Goal: Task Accomplishment & Management: Manage account settings

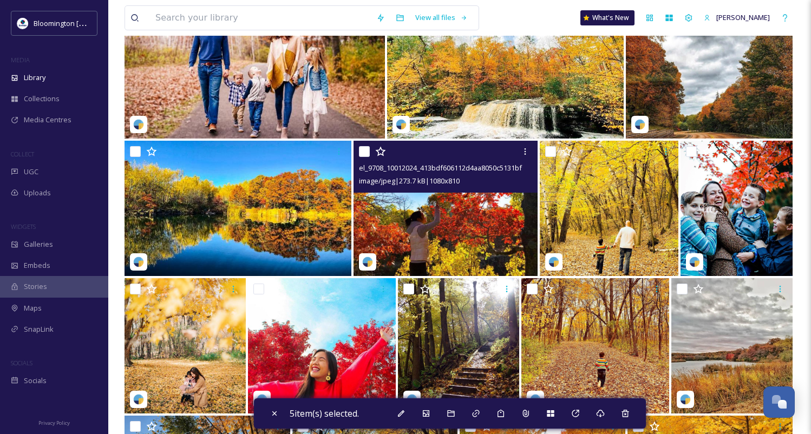
scroll to position [3737, 0]
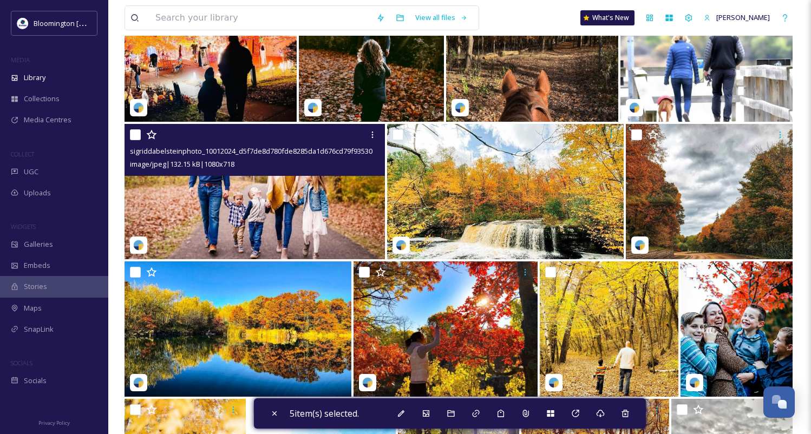
click at [222, 206] on img at bounding box center [255, 191] width 260 height 135
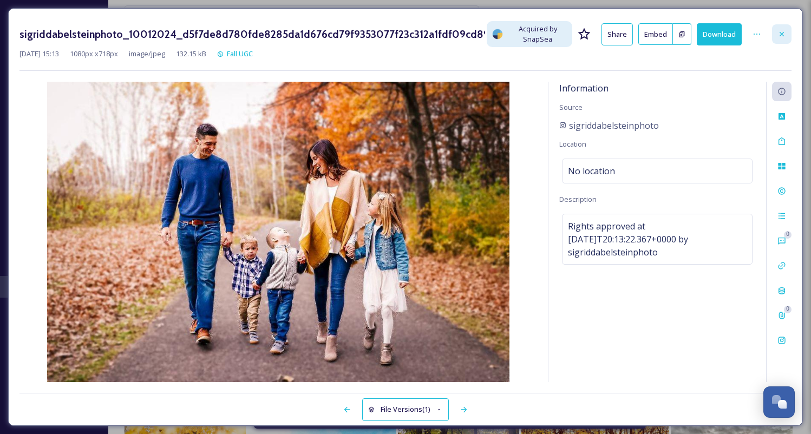
click at [782, 34] on icon at bounding box center [782, 34] width 4 height 4
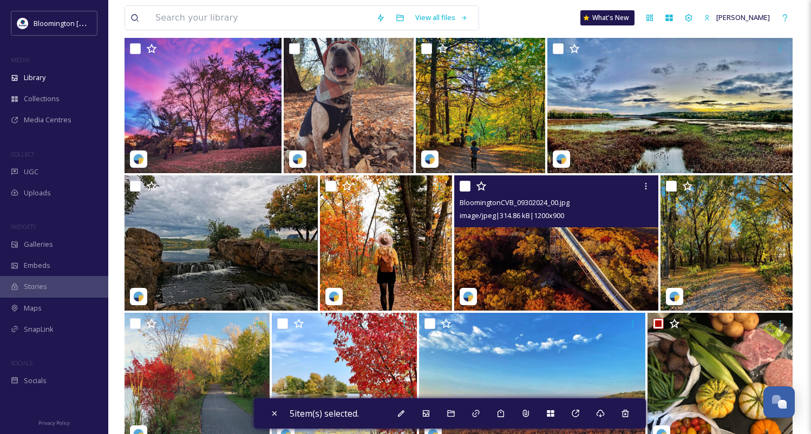
scroll to position [2445, 0]
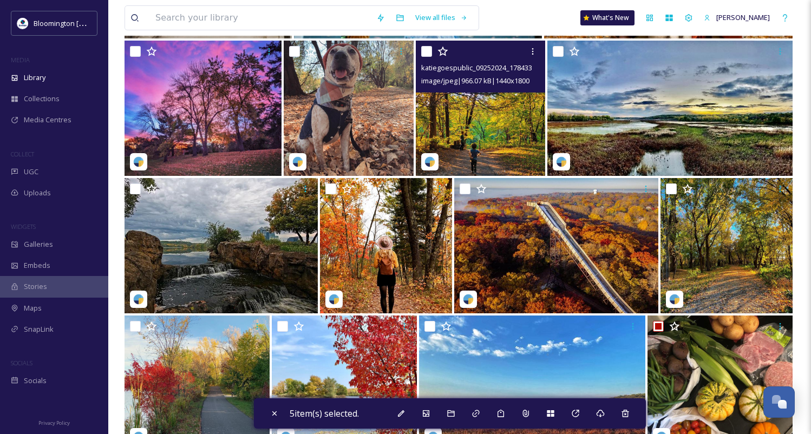
click at [477, 118] on img at bounding box center [481, 108] width 130 height 135
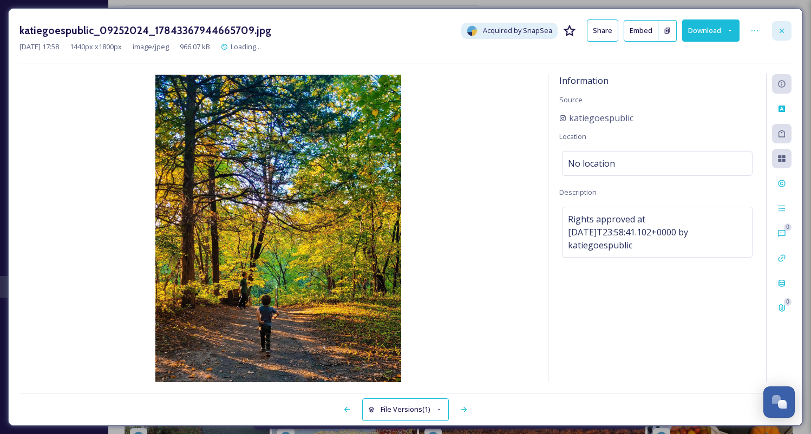
click at [782, 27] on icon at bounding box center [782, 31] width 9 height 9
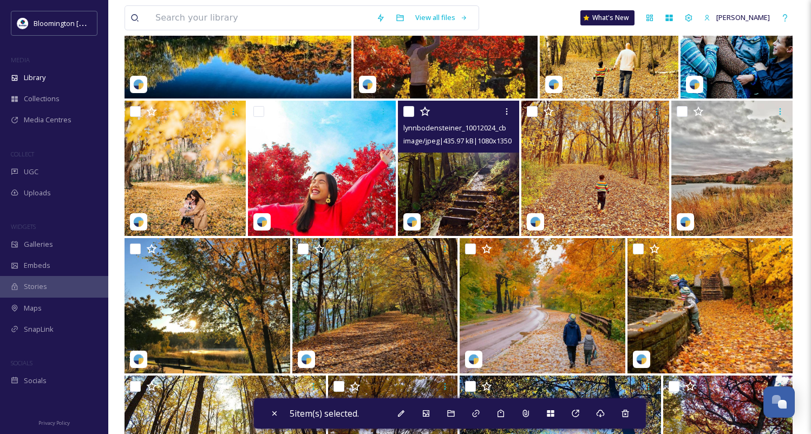
scroll to position [4037, 0]
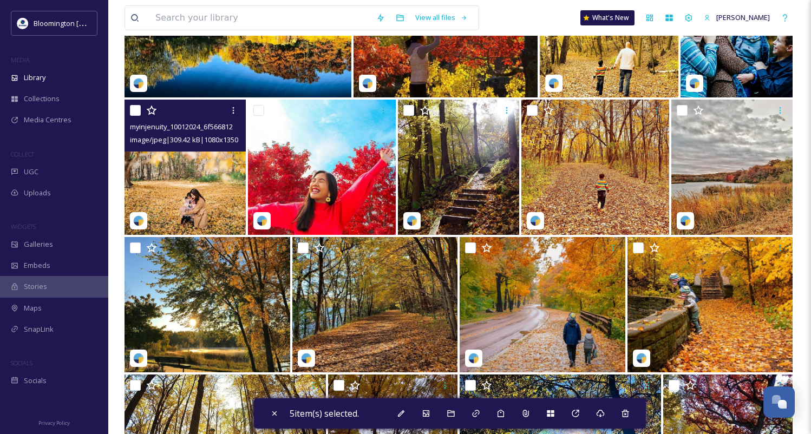
click at [192, 185] on img at bounding box center [185, 167] width 121 height 135
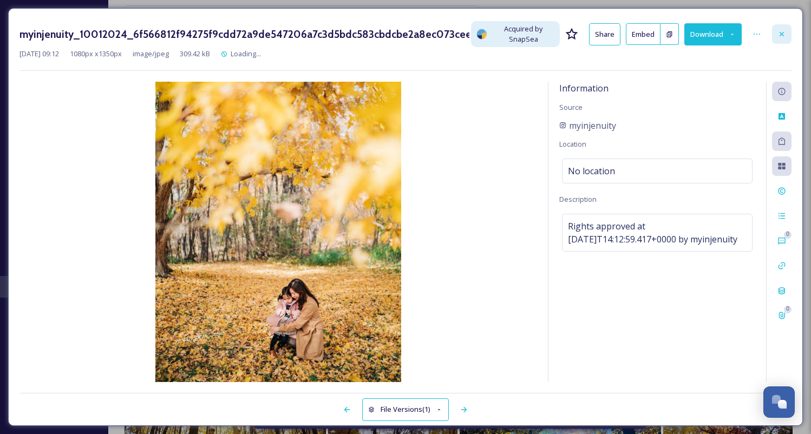
click at [787, 36] on div at bounding box center [781, 33] width 19 height 19
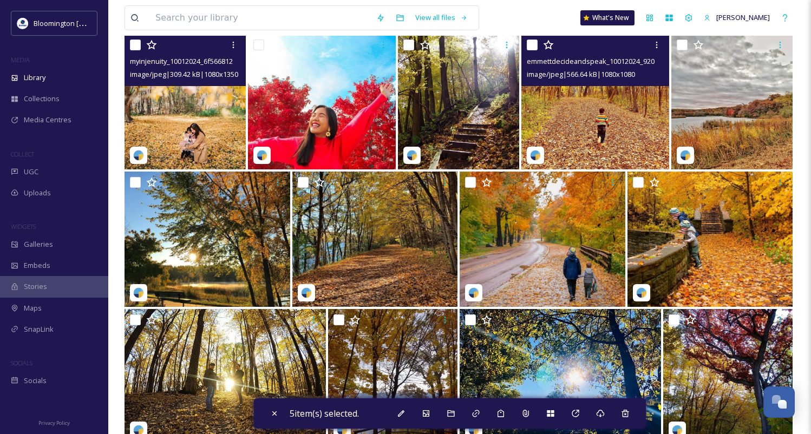
scroll to position [4105, 0]
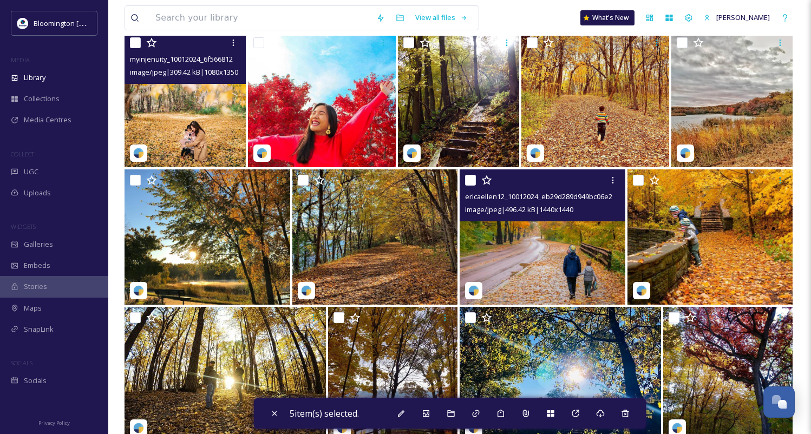
click at [569, 238] on img at bounding box center [543, 236] width 166 height 135
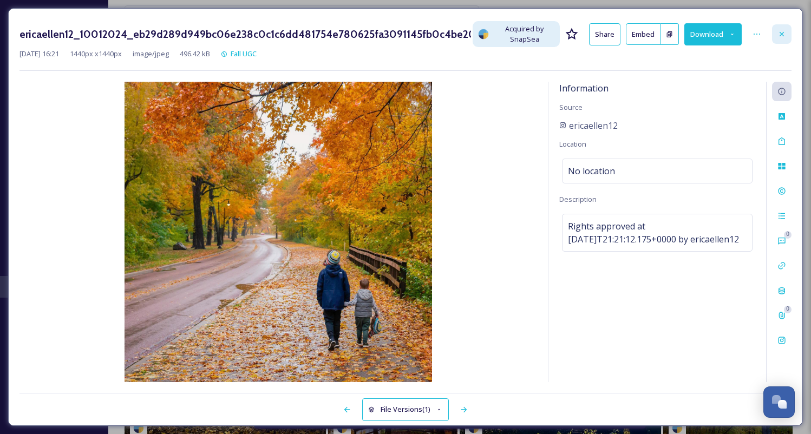
click at [780, 32] on icon at bounding box center [782, 34] width 4 height 4
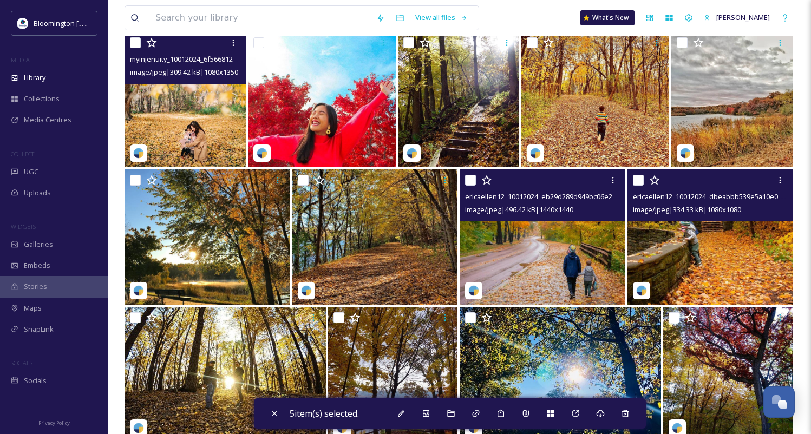
click at [699, 253] on img at bounding box center [711, 236] width 166 height 135
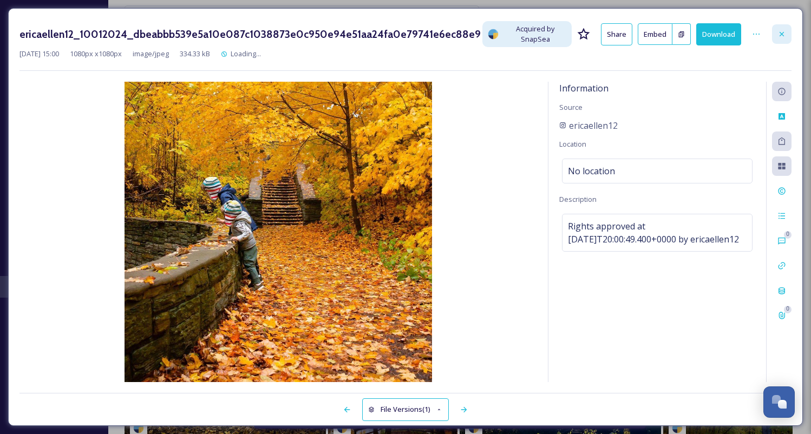
click at [778, 30] on icon at bounding box center [782, 34] width 9 height 9
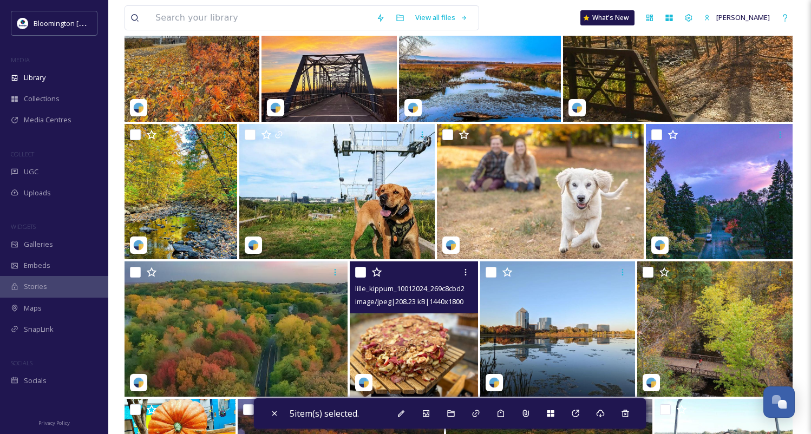
scroll to position [1431, 0]
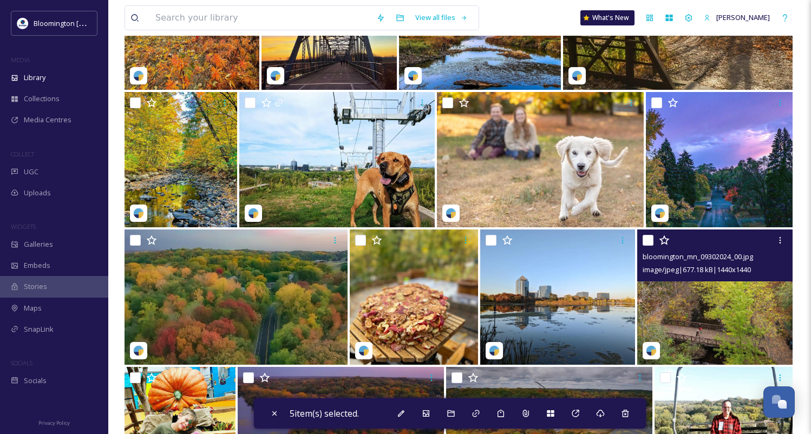
click at [722, 292] on img at bounding box center [714, 297] width 155 height 135
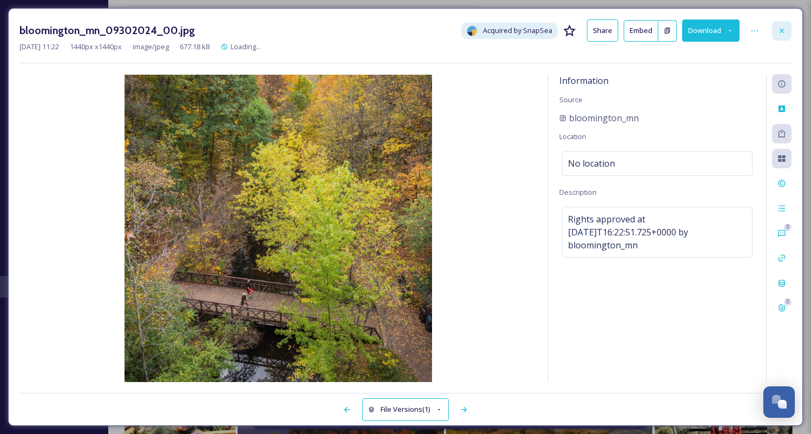
click at [775, 30] on div at bounding box center [781, 30] width 19 height 19
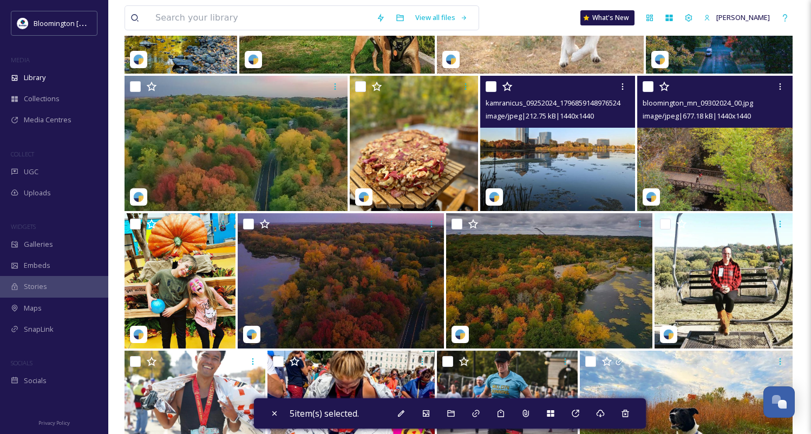
scroll to position [1588, 0]
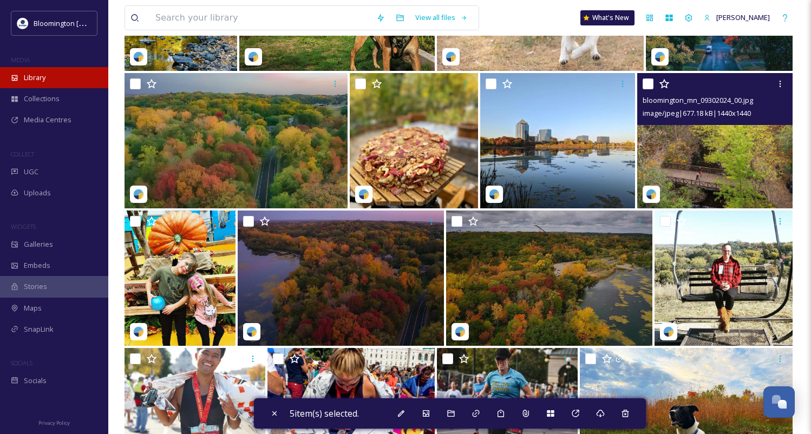
click at [45, 79] on span "Library" at bounding box center [35, 78] width 22 height 10
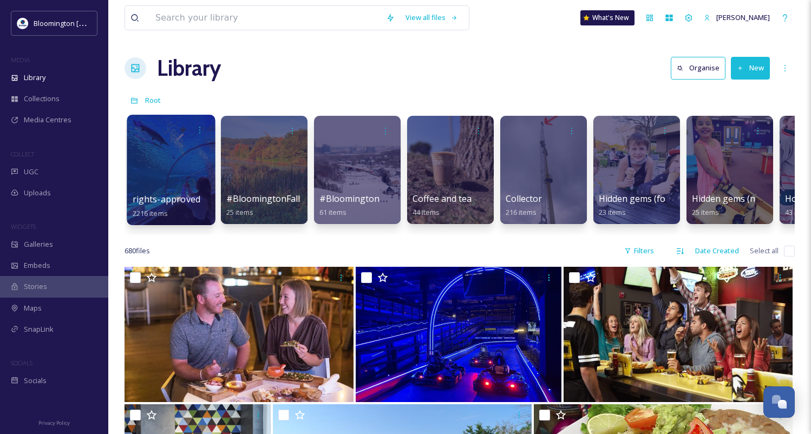
click at [174, 171] on div at bounding box center [171, 170] width 88 height 110
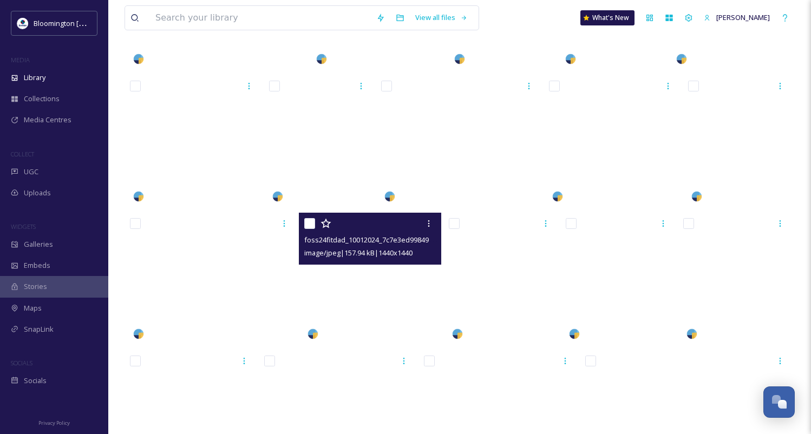
scroll to position [25480, 0]
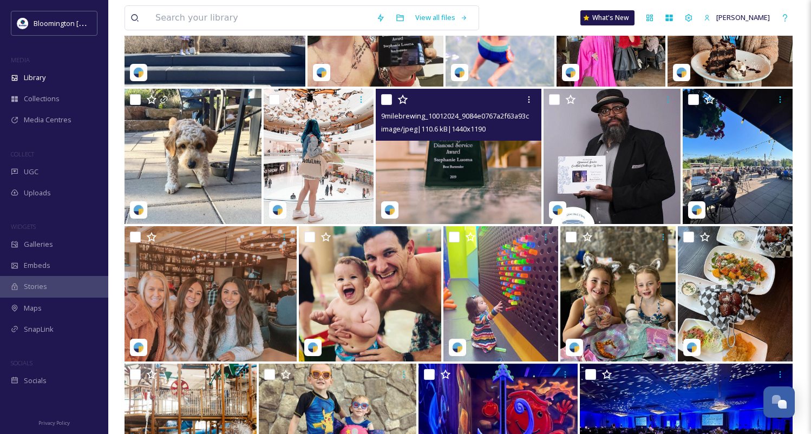
click at [452, 180] on img at bounding box center [459, 156] width 166 height 135
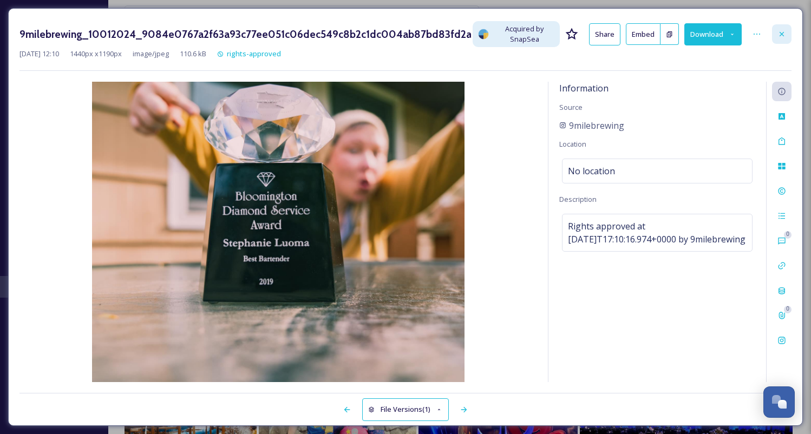
click at [782, 32] on icon at bounding box center [782, 34] width 9 height 9
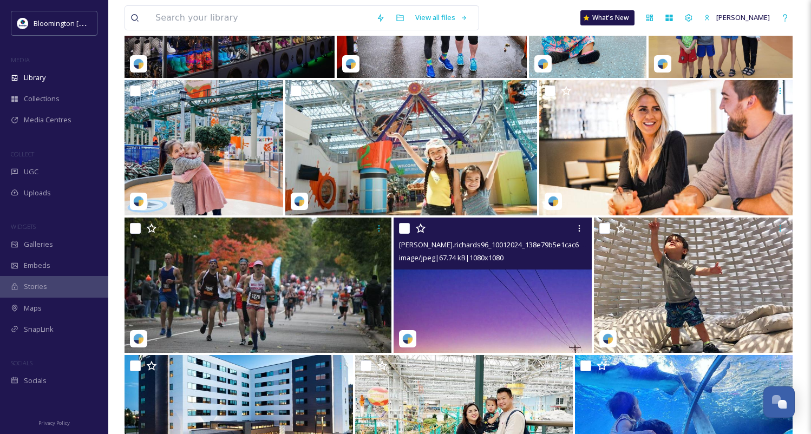
scroll to position [30723, 0]
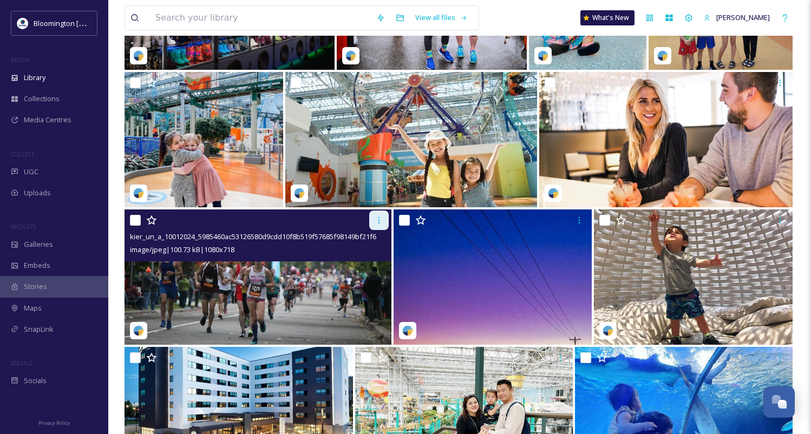
click at [377, 217] on icon at bounding box center [379, 220] width 9 height 9
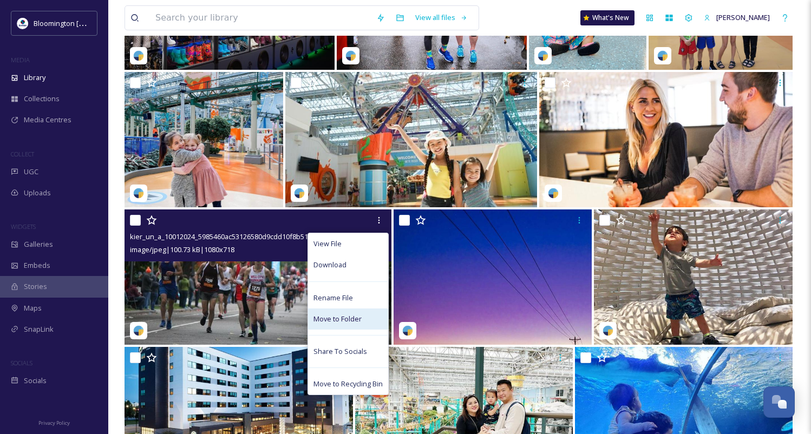
click at [350, 318] on span "Move to Folder" at bounding box center [338, 319] width 48 height 10
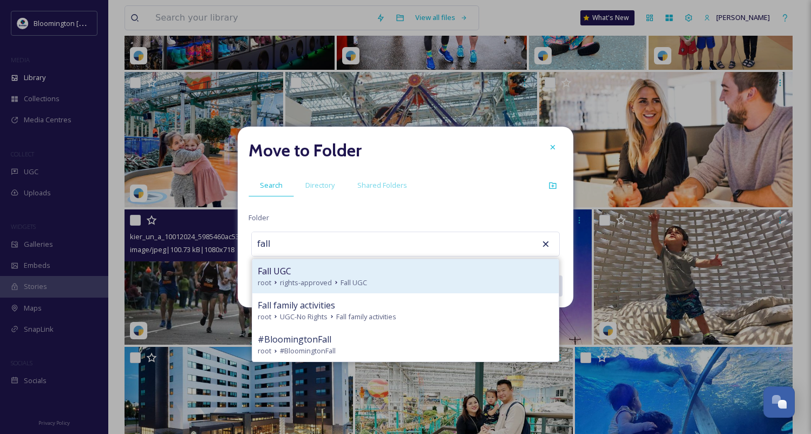
click at [328, 278] on span "rights-approved" at bounding box center [306, 283] width 52 height 10
type input "Fall UGC"
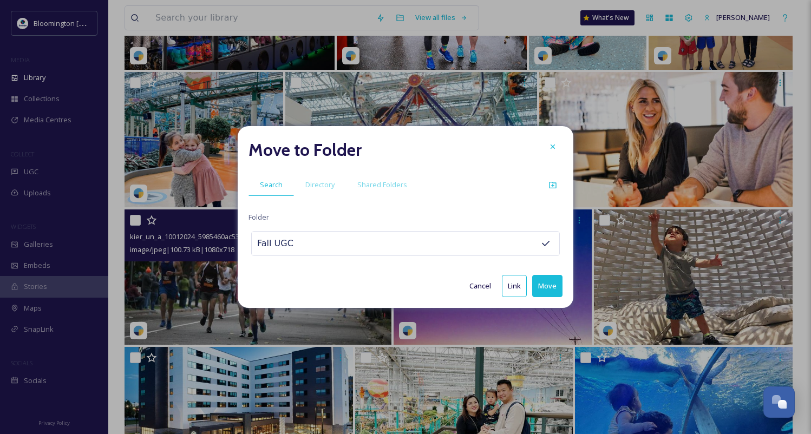
click at [550, 289] on button "Move" at bounding box center [547, 286] width 30 height 22
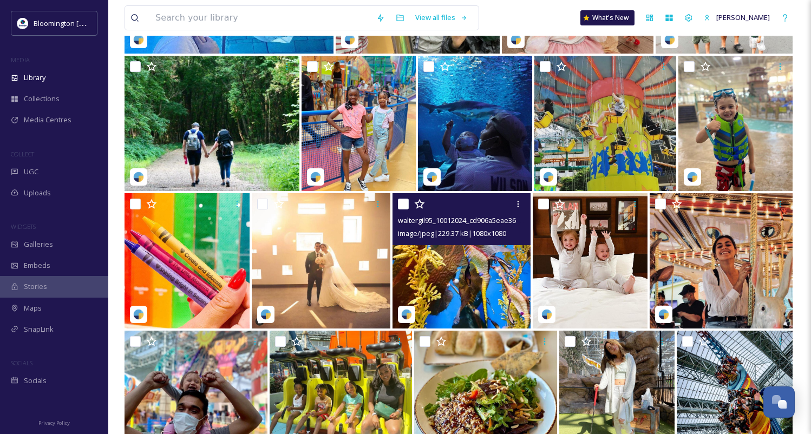
scroll to position [31154, 0]
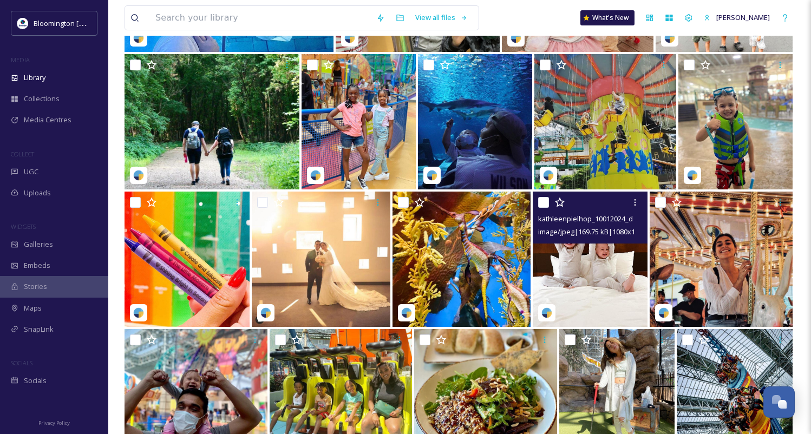
click at [591, 258] on img at bounding box center [590, 259] width 115 height 135
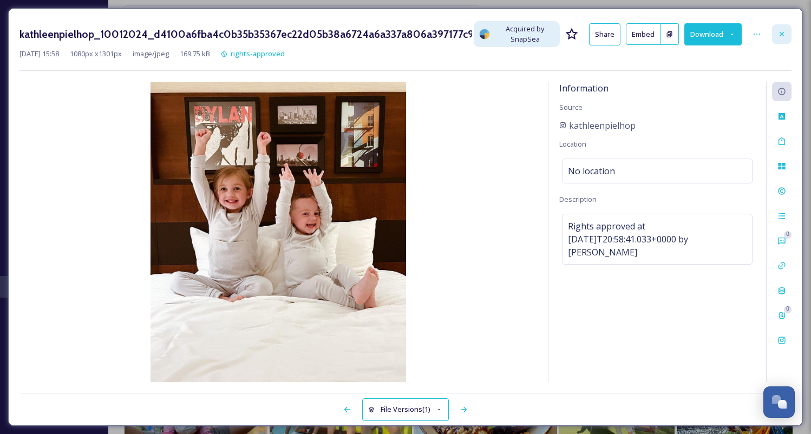
click at [780, 37] on icon at bounding box center [782, 34] width 9 height 9
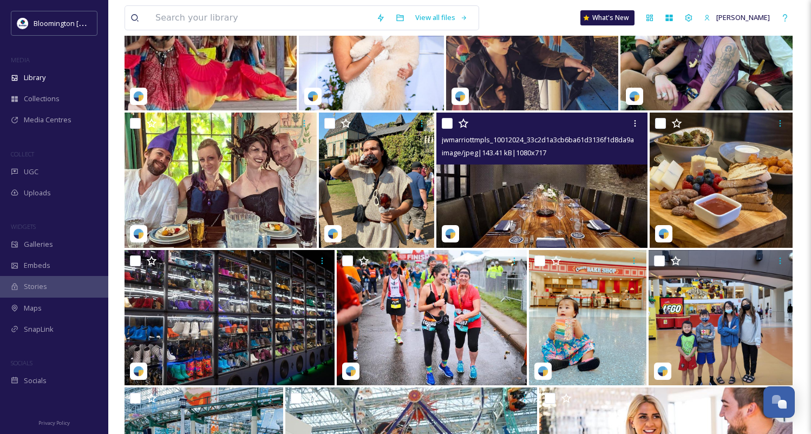
scroll to position [30407, 0]
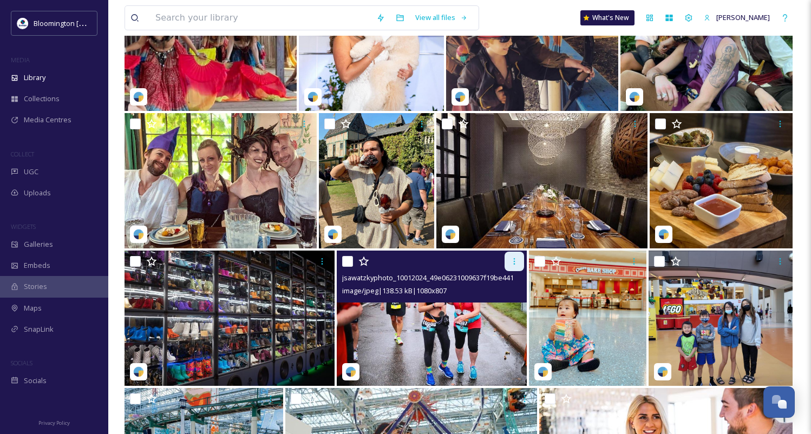
click at [510, 263] on icon at bounding box center [514, 261] width 9 height 9
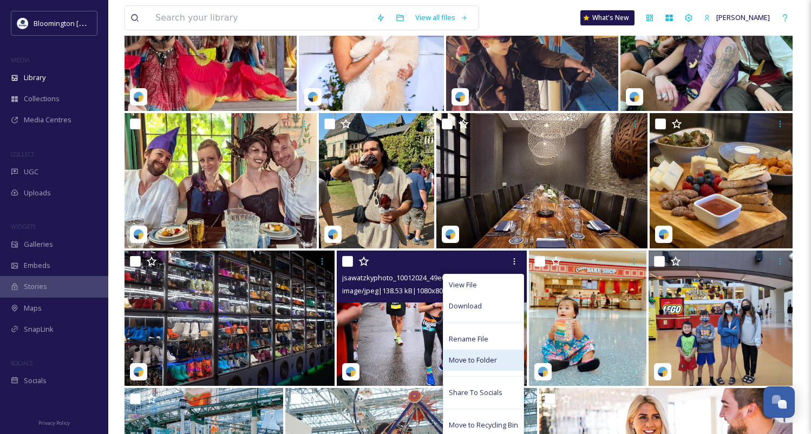
click at [497, 354] on div "Move to Folder" at bounding box center [483, 360] width 80 height 21
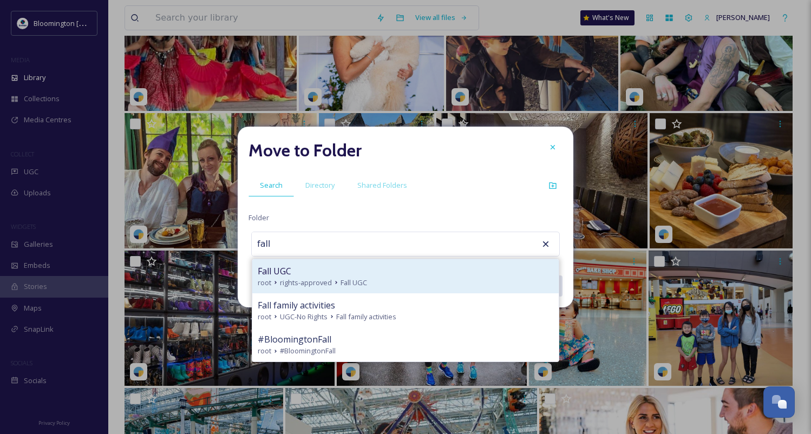
click at [317, 276] on div "Fall UGC" at bounding box center [406, 271] width 296 height 13
type input "Fall UGC"
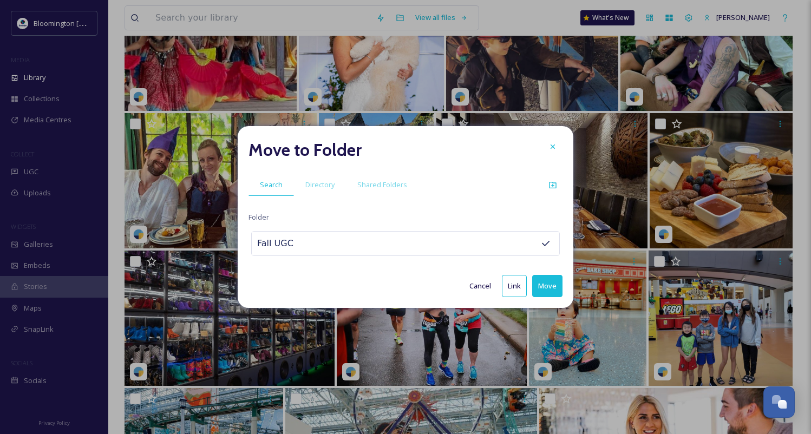
click at [547, 286] on button "Move" at bounding box center [547, 286] width 30 height 22
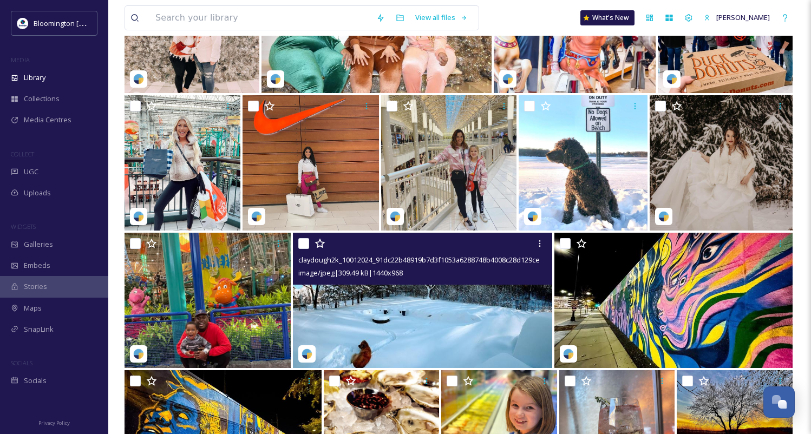
scroll to position [29316, 0]
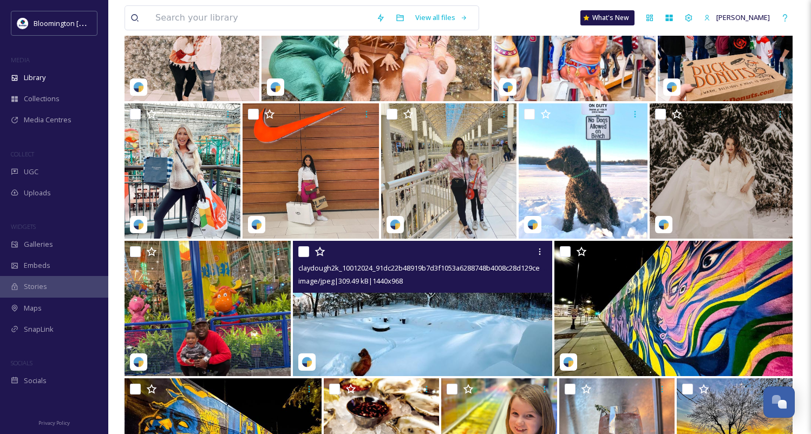
click at [304, 254] on input "checkbox" at bounding box center [303, 251] width 11 height 11
checkbox input "true"
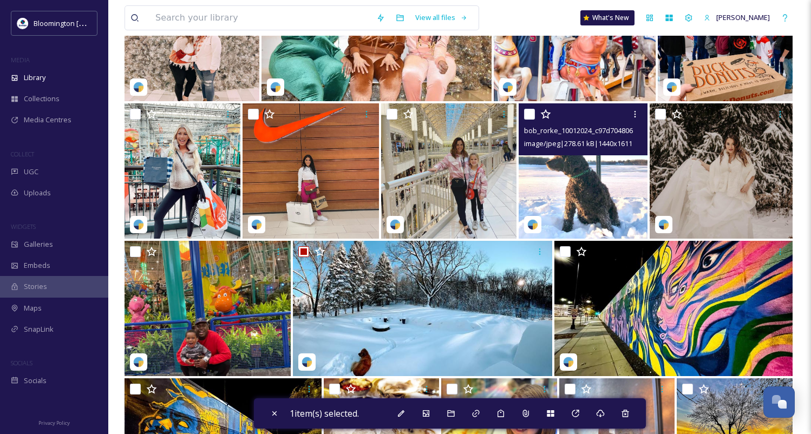
click at [530, 116] on input "checkbox" at bounding box center [529, 114] width 11 height 11
checkbox input "true"
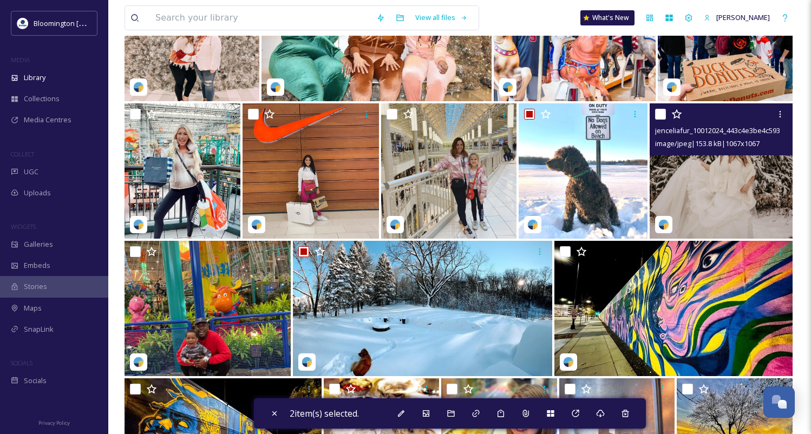
click at [662, 114] on input "checkbox" at bounding box center [660, 114] width 11 height 11
checkbox input "true"
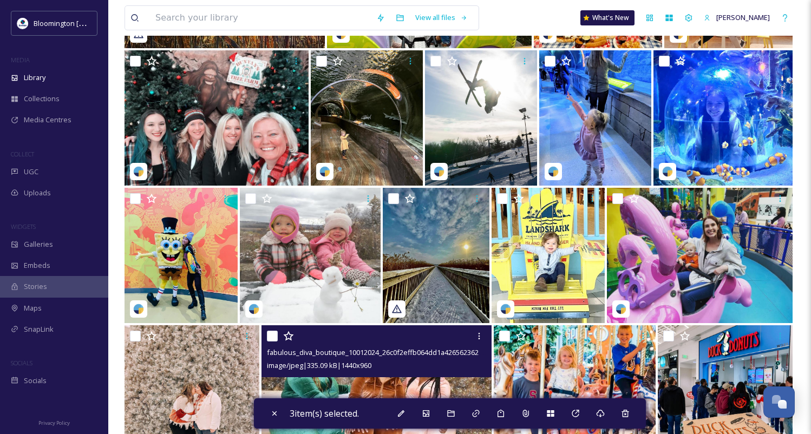
scroll to position [28950, 0]
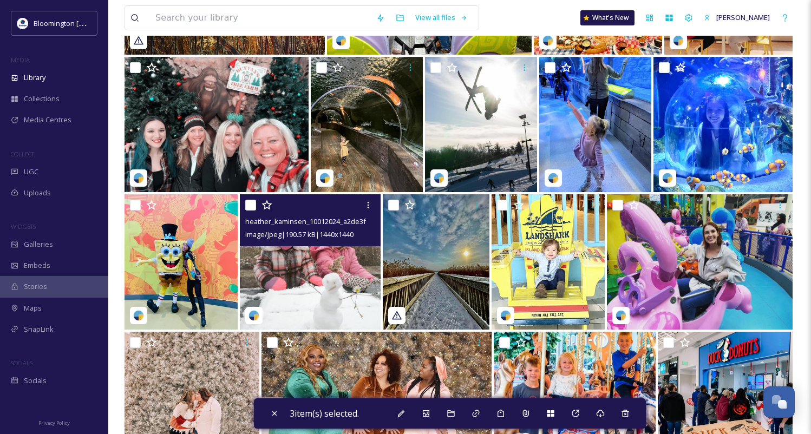
click at [252, 205] on input "checkbox" at bounding box center [250, 205] width 11 height 11
checkbox input "true"
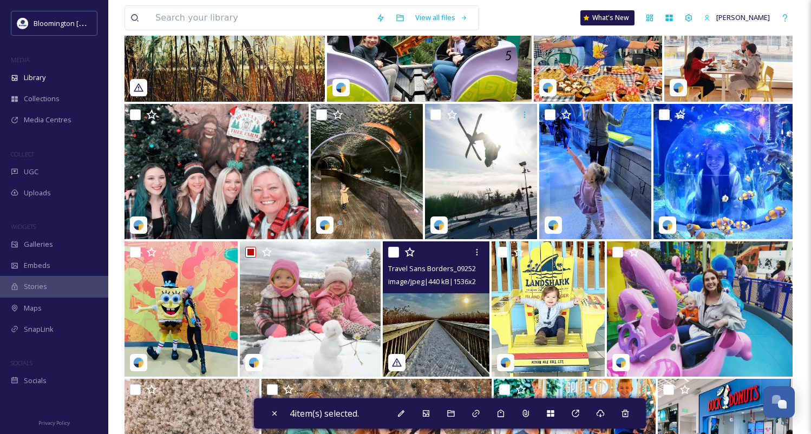
scroll to position [28897, 0]
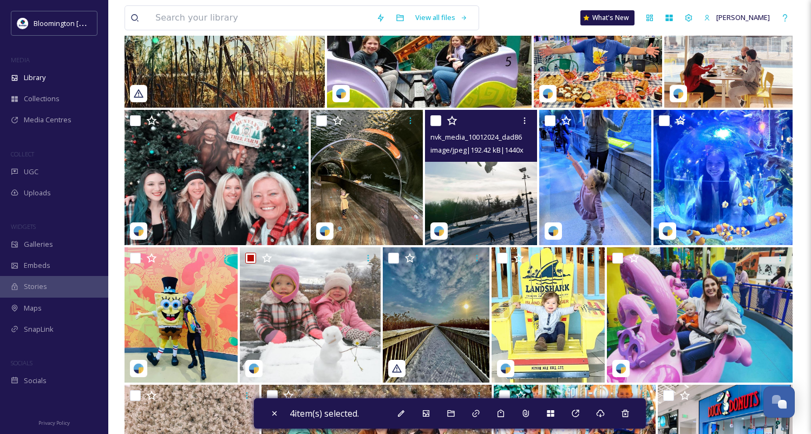
click at [438, 120] on input "checkbox" at bounding box center [435, 120] width 11 height 11
checkbox input "true"
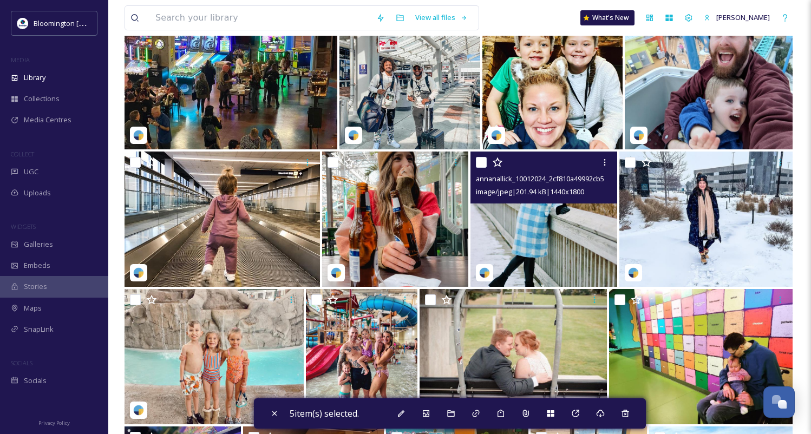
scroll to position [27613, 0]
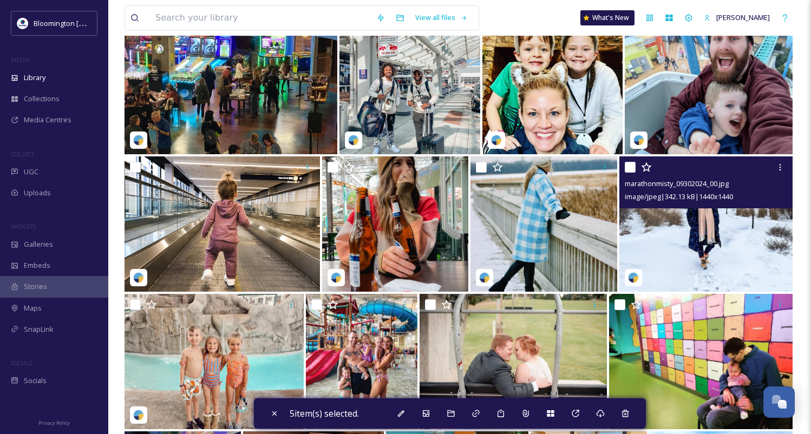
click at [630, 170] on input "checkbox" at bounding box center [630, 167] width 11 height 11
checkbox input "true"
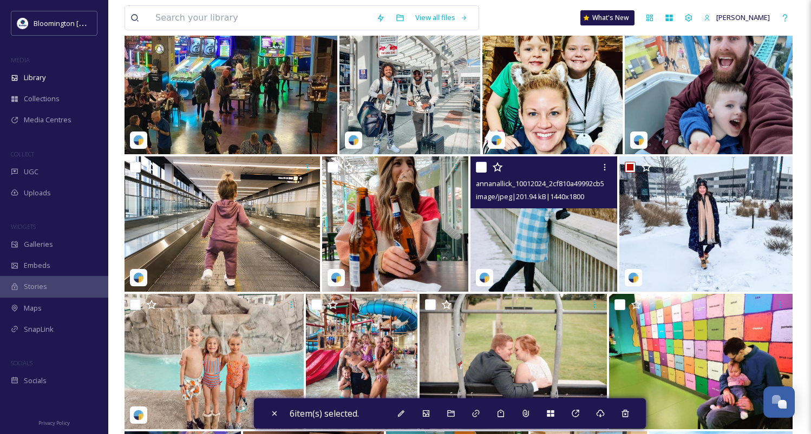
click at [483, 168] on input "checkbox" at bounding box center [481, 167] width 11 height 11
checkbox input "true"
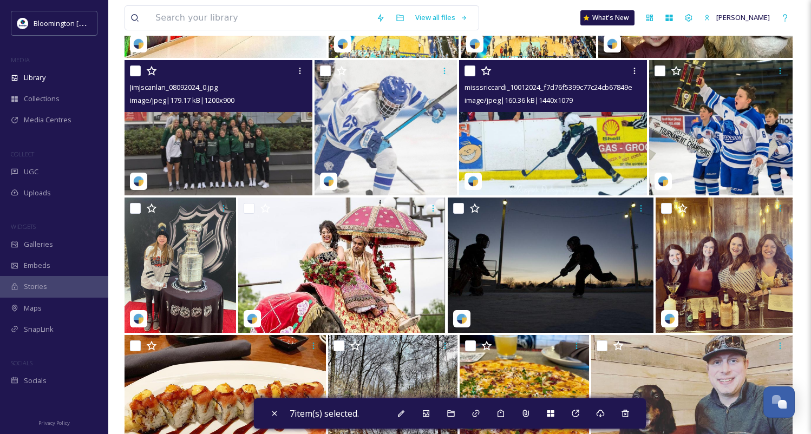
scroll to position [26898, 0]
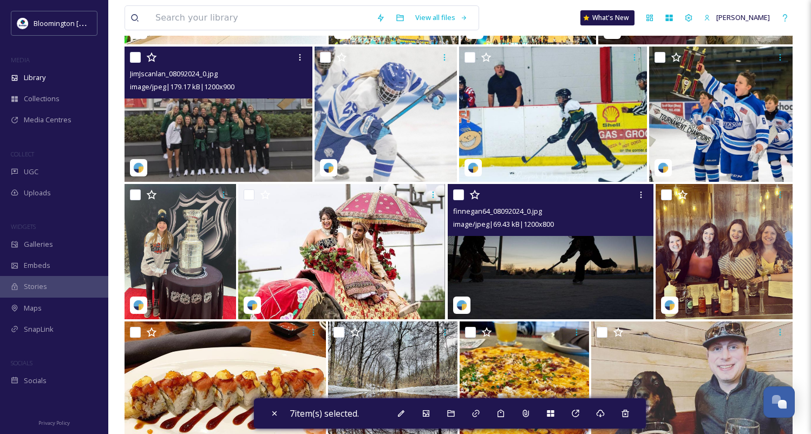
click at [458, 193] on input "checkbox" at bounding box center [458, 195] width 11 height 11
checkbox input "true"
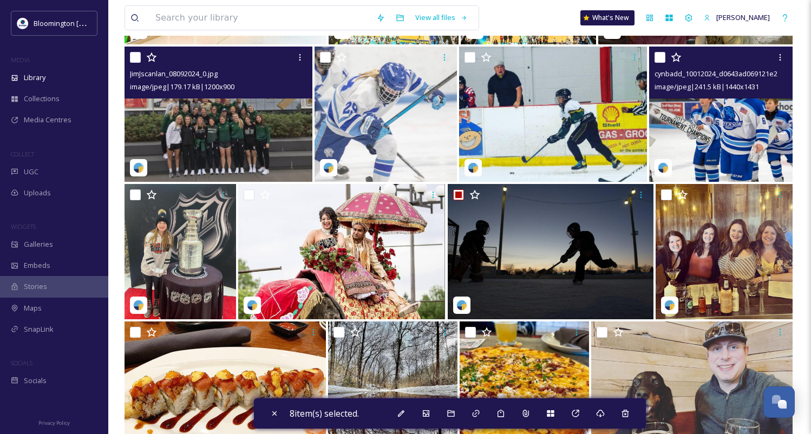
click at [661, 58] on input "checkbox" at bounding box center [660, 57] width 11 height 11
checkbox input "true"
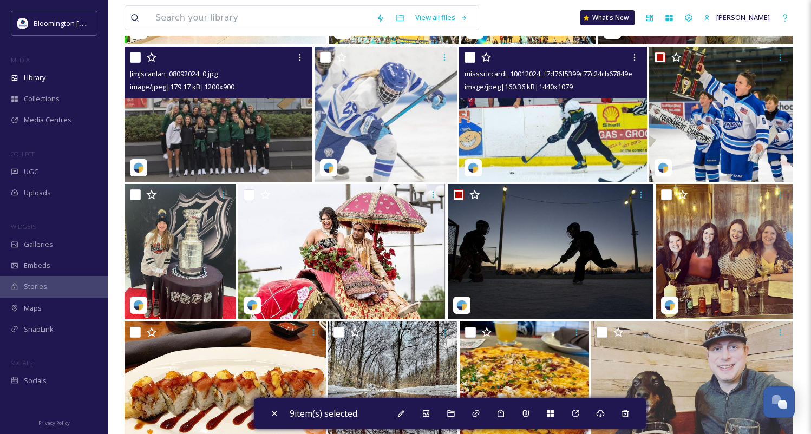
click at [469, 60] on input "checkbox" at bounding box center [470, 57] width 11 height 11
checkbox input "true"
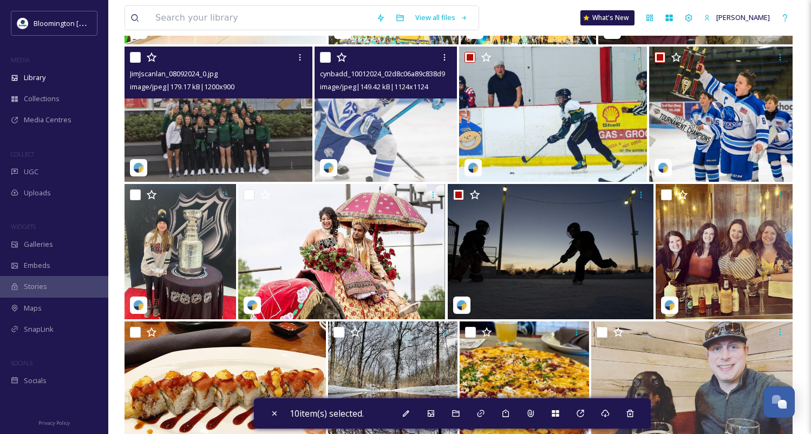
click at [322, 56] on input "checkbox" at bounding box center [325, 57] width 11 height 11
checkbox input "true"
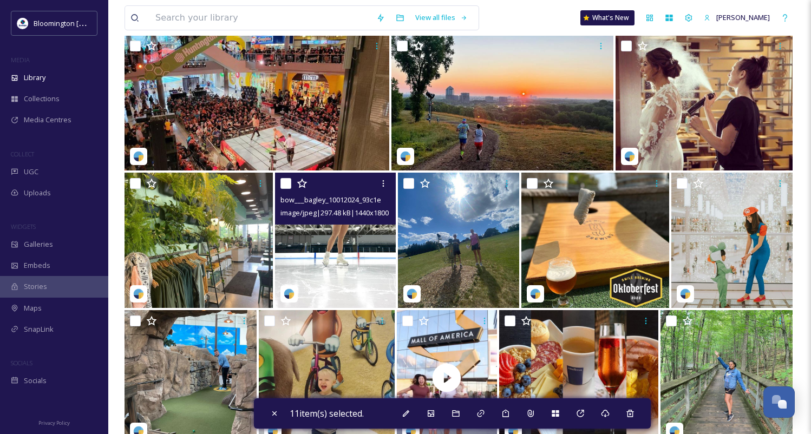
scroll to position [23193, 0]
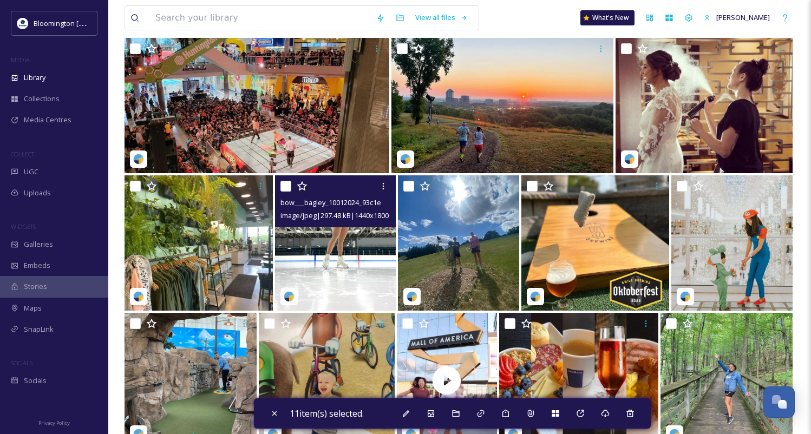
click at [288, 187] on input "checkbox" at bounding box center [285, 186] width 11 height 11
checkbox input "true"
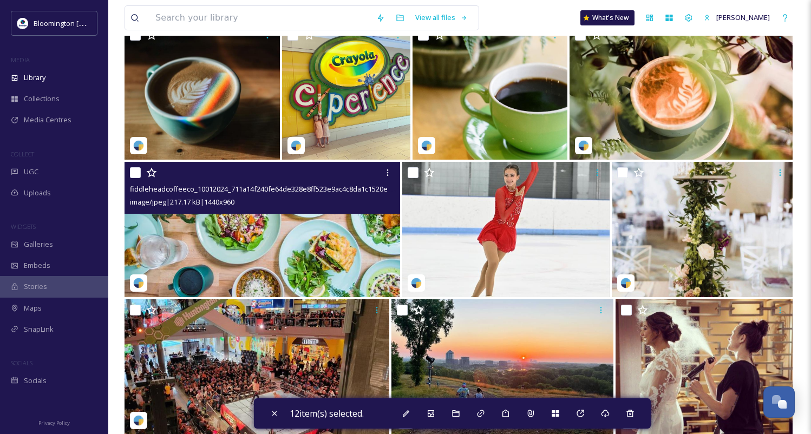
scroll to position [22925, 0]
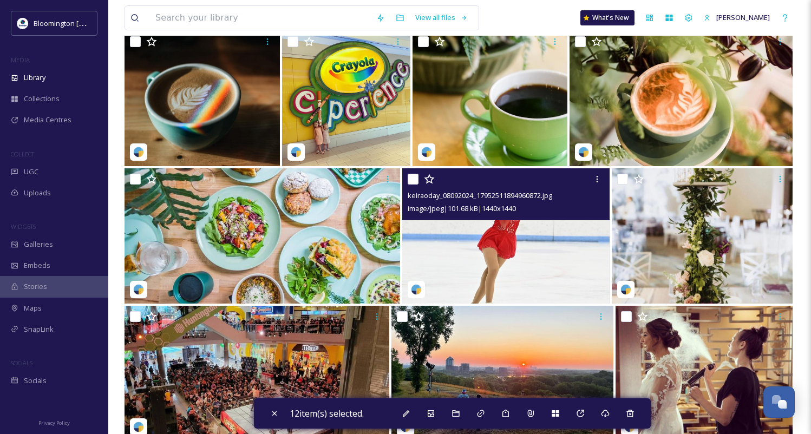
click at [413, 177] on input "checkbox" at bounding box center [413, 179] width 11 height 11
checkbox input "true"
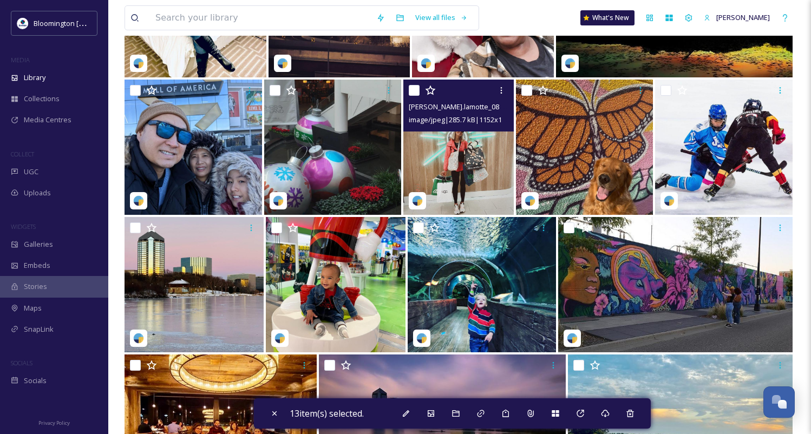
scroll to position [21746, 0]
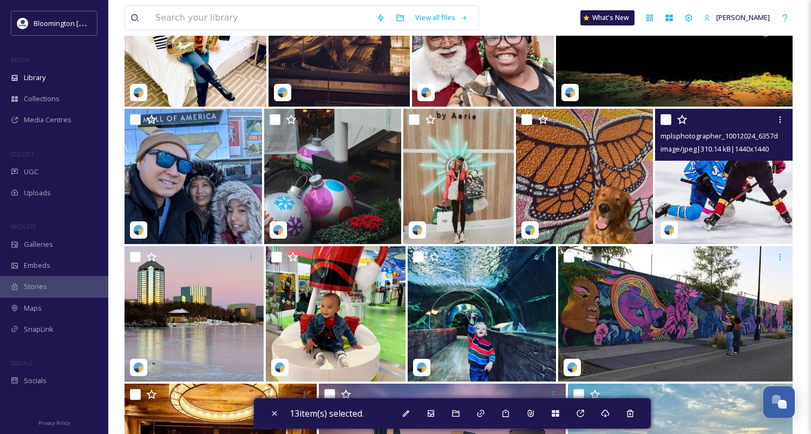
click at [668, 118] on input "checkbox" at bounding box center [666, 119] width 11 height 11
checkbox input "true"
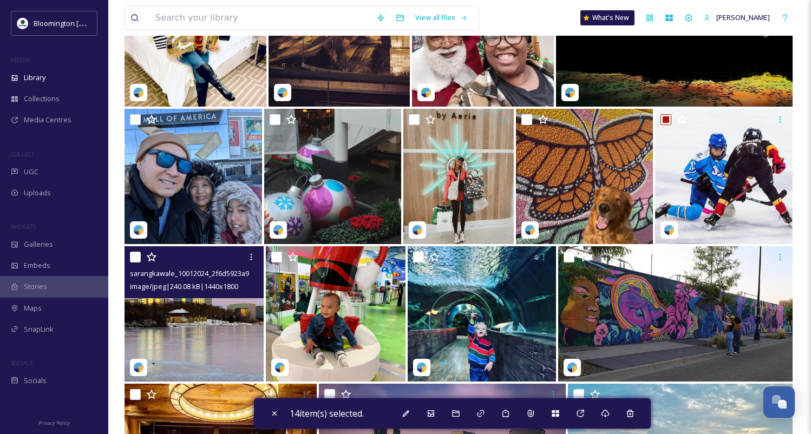
click at [135, 262] on input "checkbox" at bounding box center [135, 257] width 11 height 11
checkbox input "true"
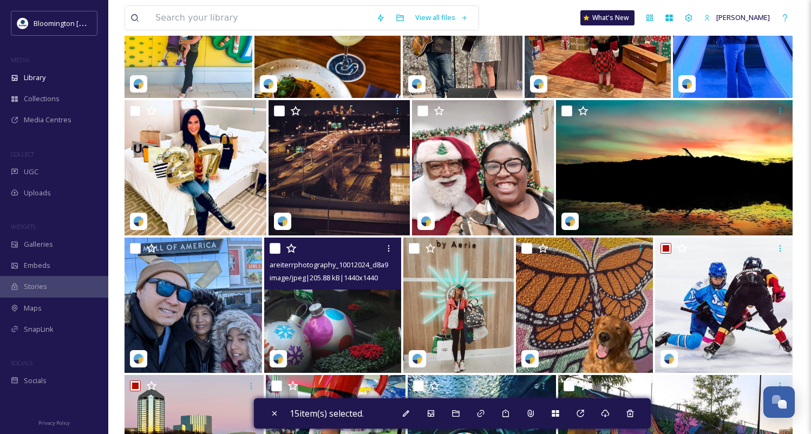
scroll to position [21619, 0]
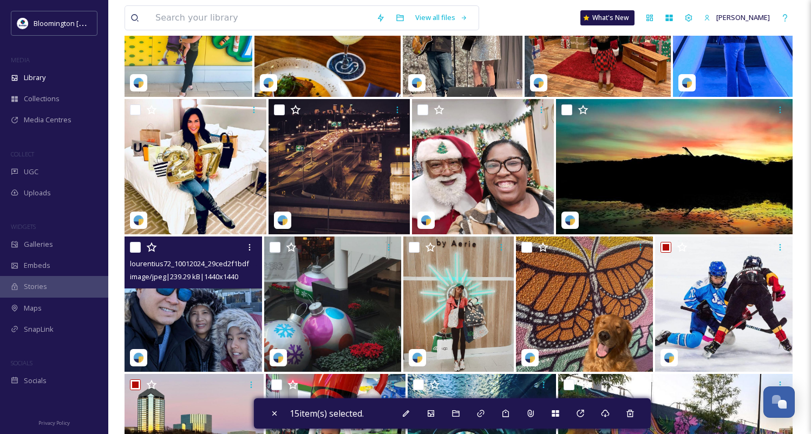
click at [140, 246] on input "checkbox" at bounding box center [135, 247] width 11 height 11
checkbox input "true"
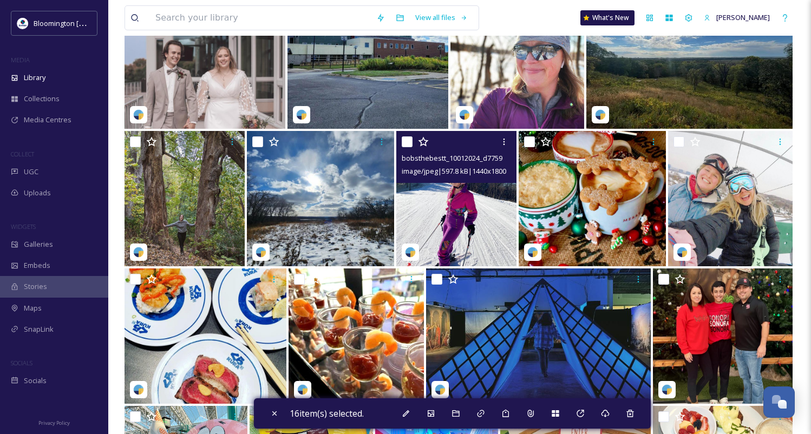
scroll to position [21036, 0]
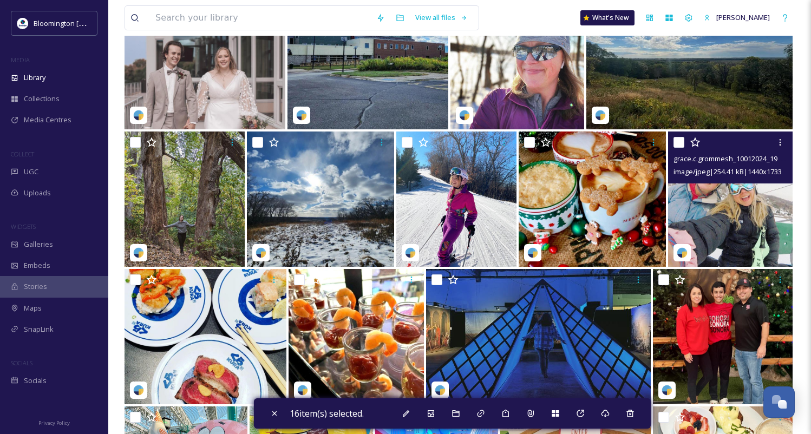
click at [678, 146] on input "checkbox" at bounding box center [679, 142] width 11 height 11
checkbox input "true"
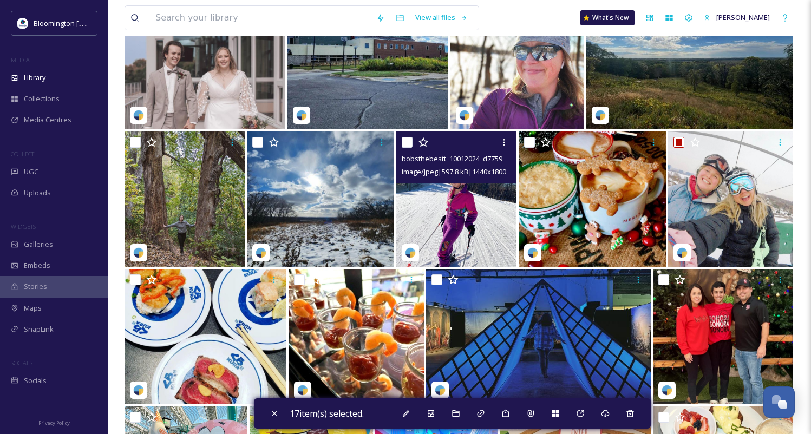
click at [408, 142] on input "checkbox" at bounding box center [407, 142] width 11 height 11
checkbox input "true"
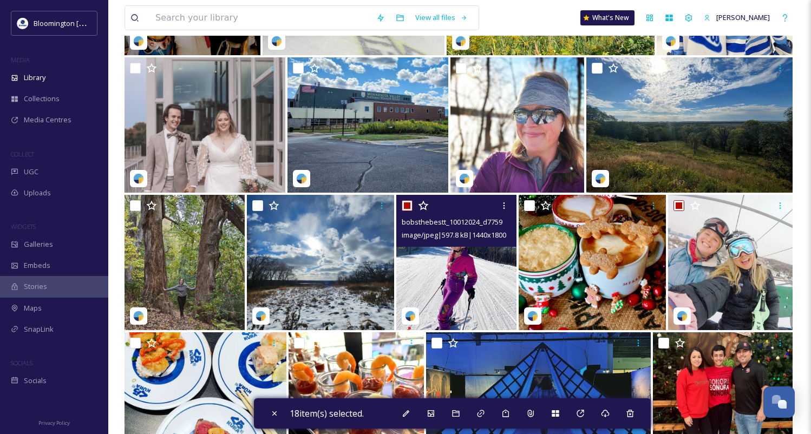
scroll to position [20959, 0]
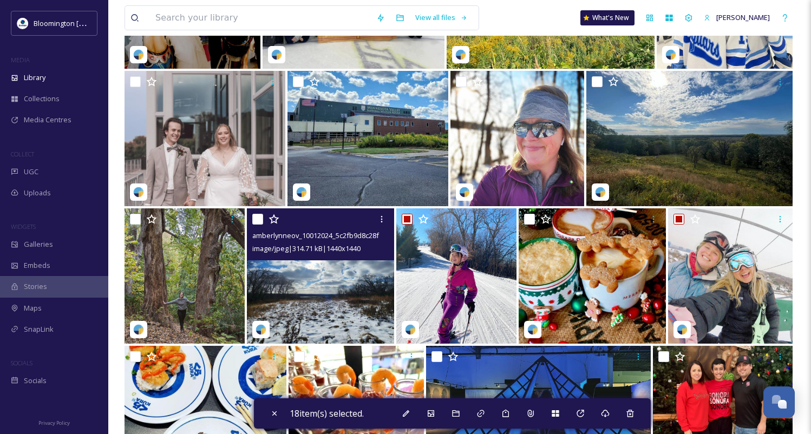
click at [258, 219] on input "checkbox" at bounding box center [257, 219] width 11 height 11
checkbox input "true"
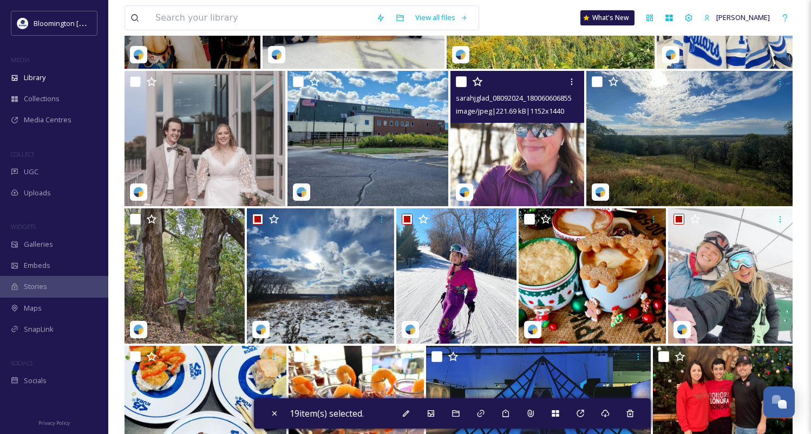
click at [465, 83] on input "checkbox" at bounding box center [461, 81] width 11 height 11
checkbox input "true"
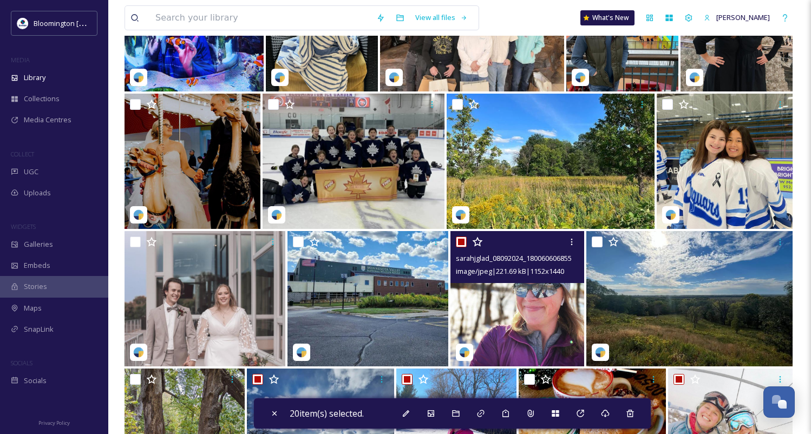
scroll to position [20777, 0]
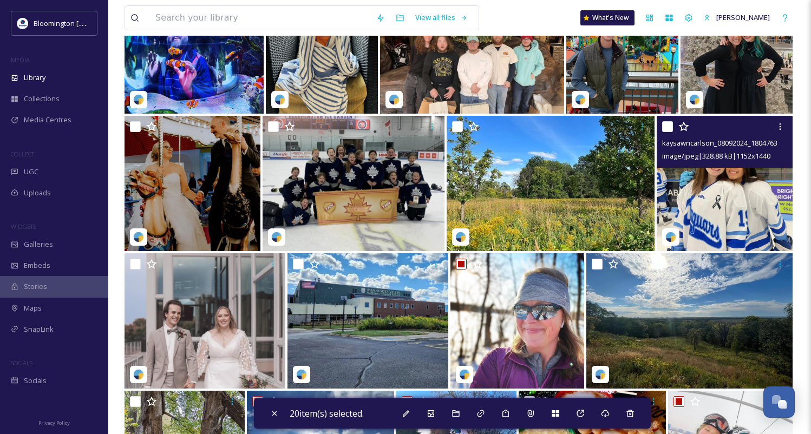
click at [668, 125] on input "checkbox" at bounding box center [667, 126] width 11 height 11
checkbox input "true"
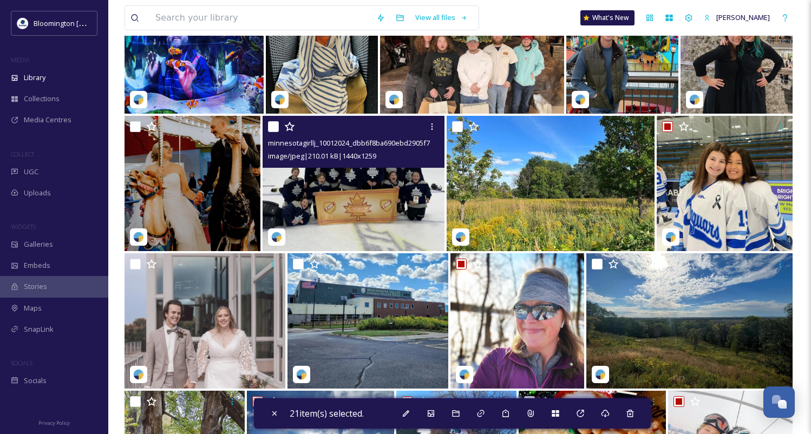
click at [273, 126] on input "checkbox" at bounding box center [273, 126] width 11 height 11
checkbox input "true"
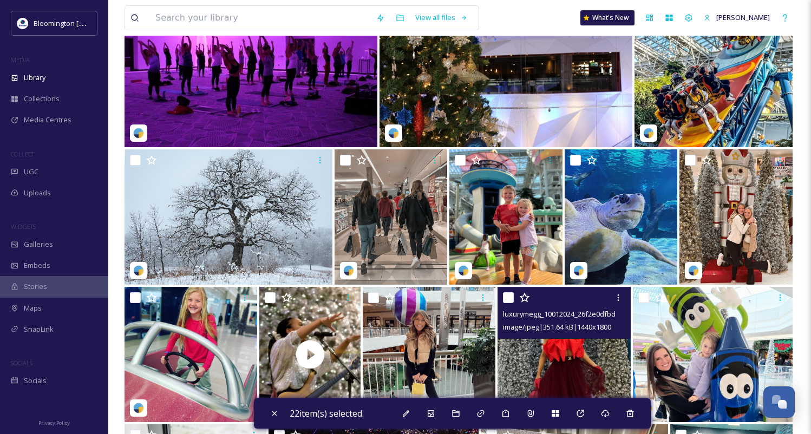
scroll to position [20053, 0]
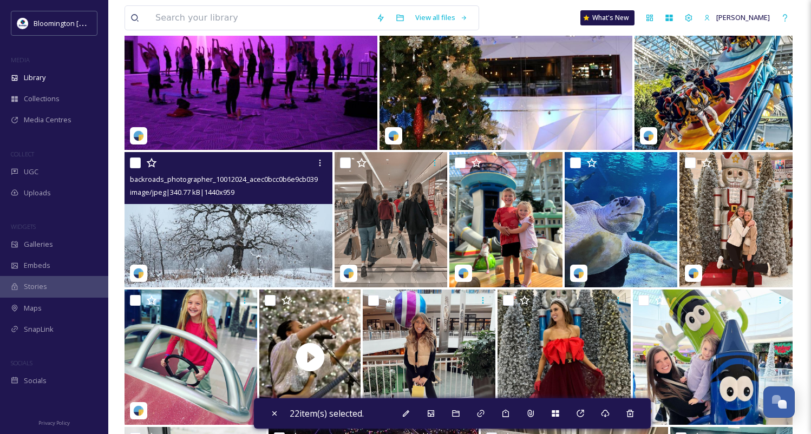
click at [138, 163] on input "checkbox" at bounding box center [135, 163] width 11 height 11
checkbox input "true"
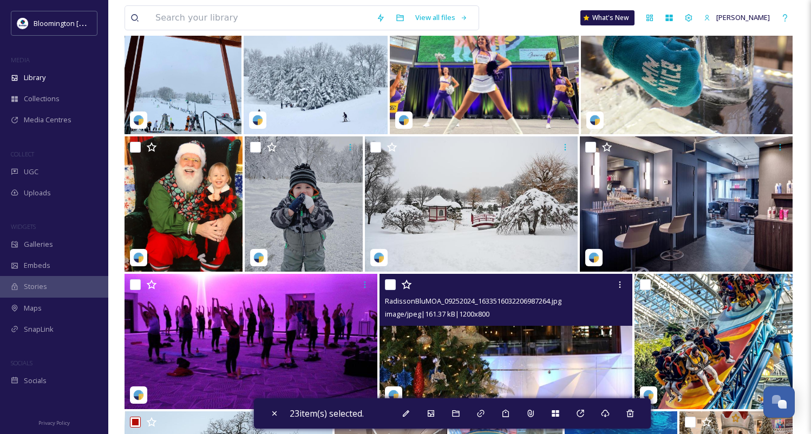
scroll to position [19784, 0]
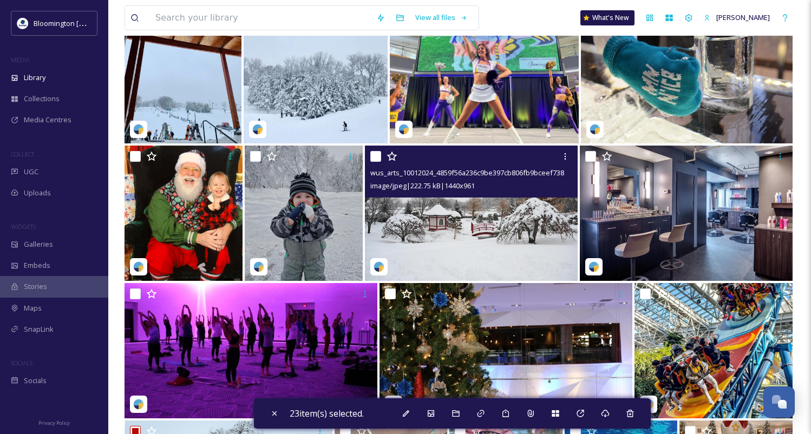
click at [370, 158] on input "checkbox" at bounding box center [375, 156] width 11 height 11
checkbox input "true"
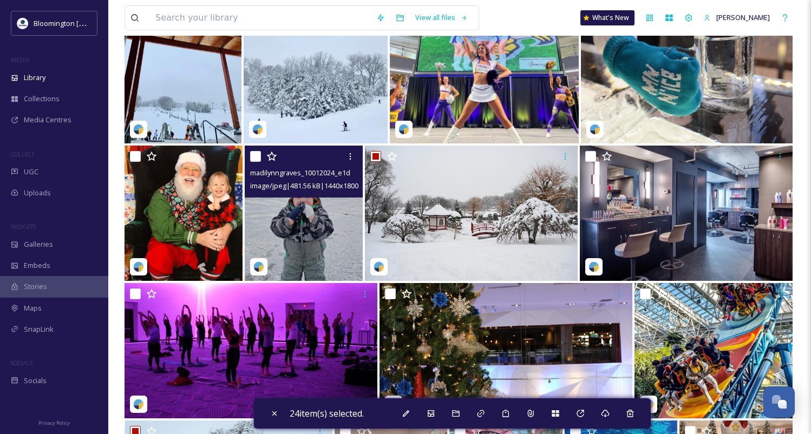
click at [253, 157] on input "checkbox" at bounding box center [255, 156] width 11 height 11
checkbox input "true"
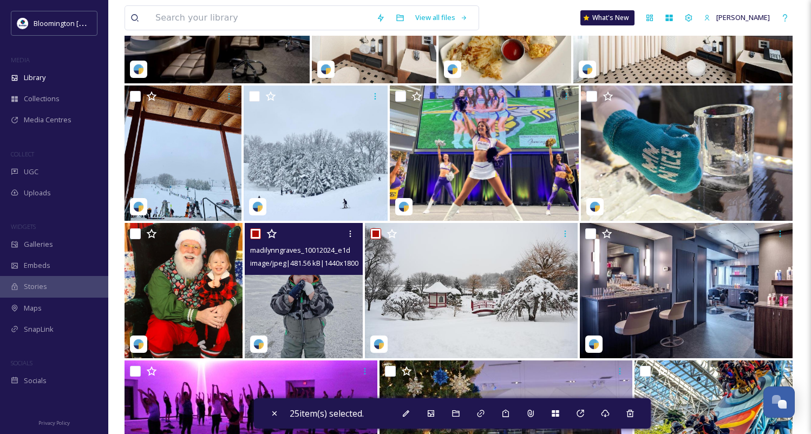
scroll to position [19674, 0]
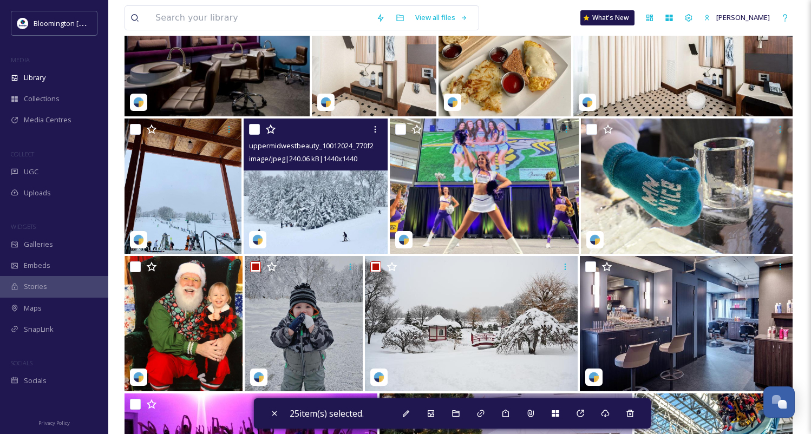
click at [252, 131] on input "checkbox" at bounding box center [254, 129] width 11 height 11
checkbox input "true"
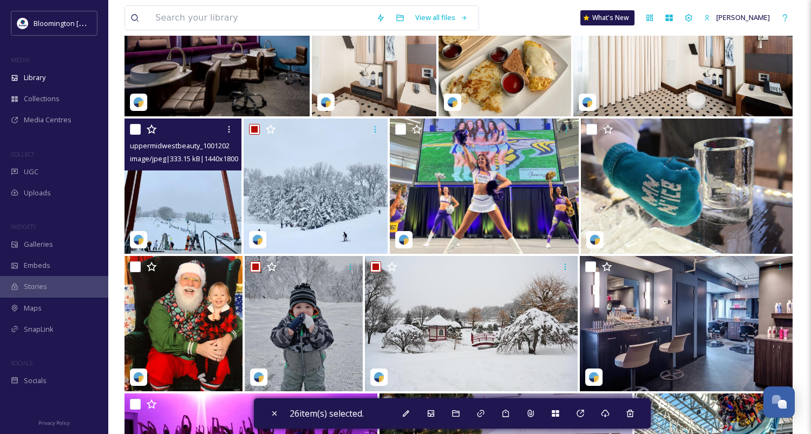
click at [134, 131] on input "checkbox" at bounding box center [135, 129] width 11 height 11
checkbox input "true"
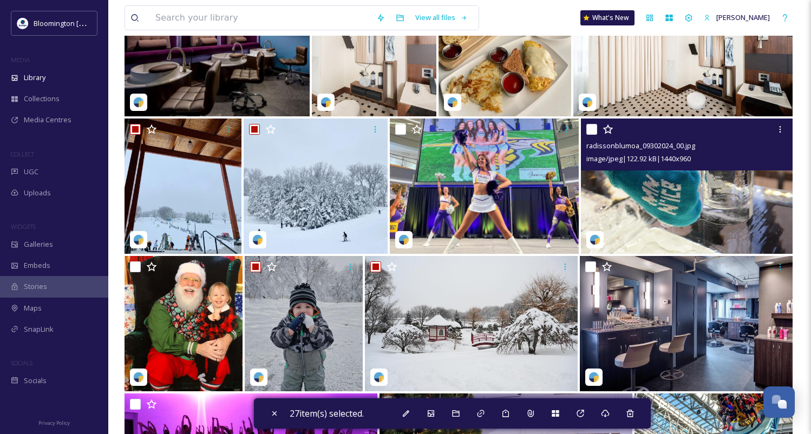
click at [588, 130] on input "checkbox" at bounding box center [591, 129] width 11 height 11
checkbox input "true"
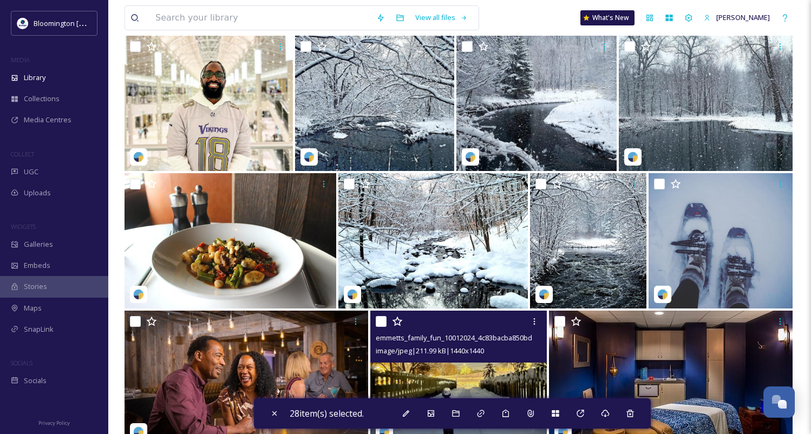
scroll to position [19202, 0]
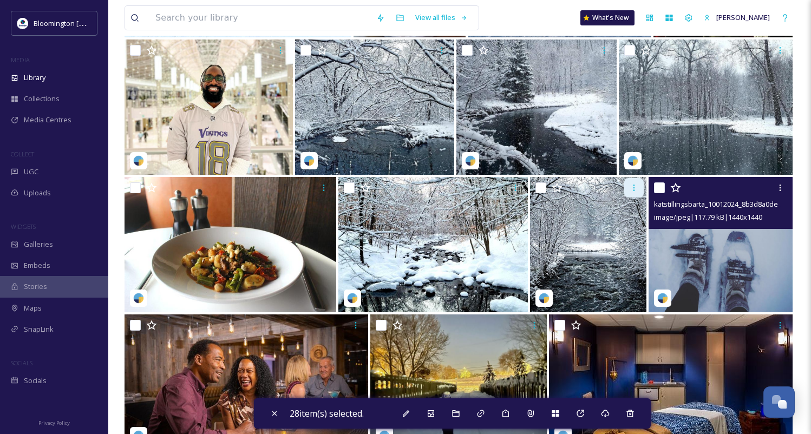
drag, startPoint x: 660, startPoint y: 187, endPoint x: 627, endPoint y: 195, distance: 33.6
click at [660, 187] on input "checkbox" at bounding box center [659, 187] width 11 height 11
checkbox input "true"
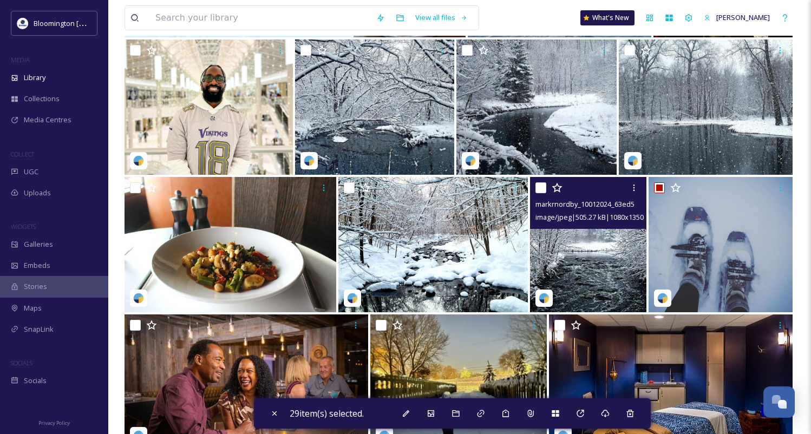
click at [540, 184] on input "checkbox" at bounding box center [541, 187] width 11 height 11
checkbox input "true"
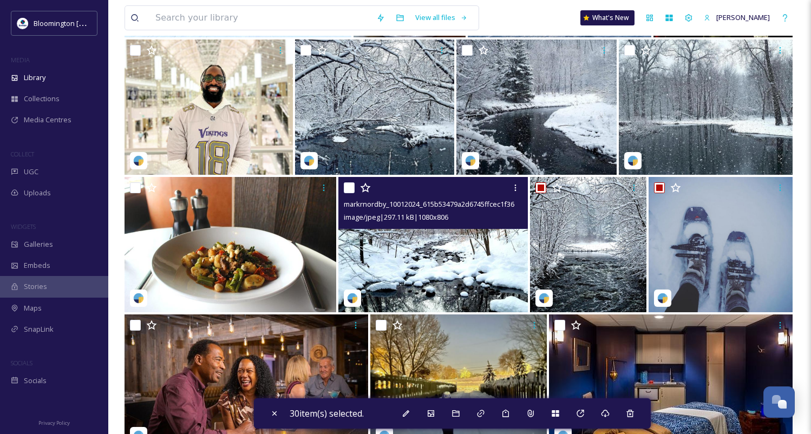
click at [346, 186] on input "checkbox" at bounding box center [349, 187] width 11 height 11
checkbox input "true"
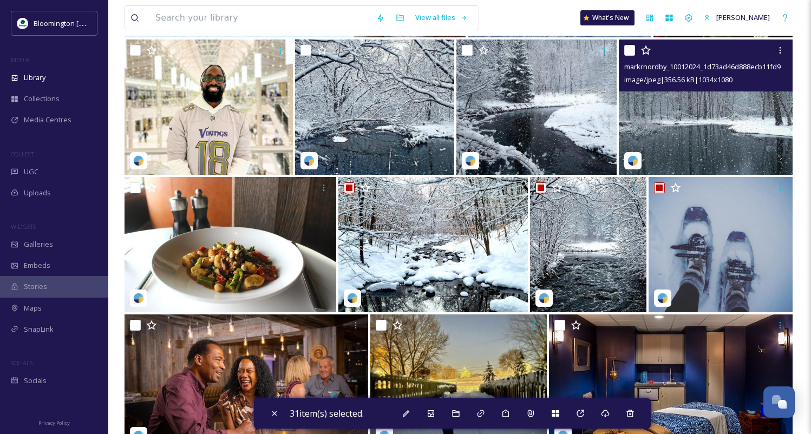
click at [630, 51] on input "checkbox" at bounding box center [629, 50] width 11 height 11
checkbox input "true"
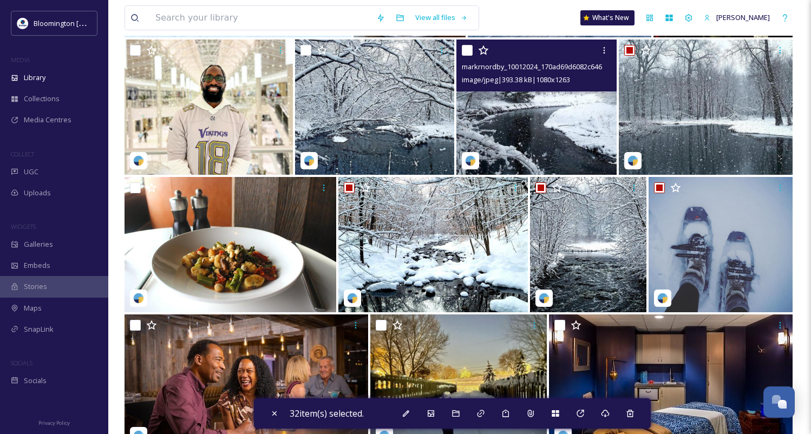
click at [468, 51] on input "checkbox" at bounding box center [467, 50] width 11 height 11
checkbox input "true"
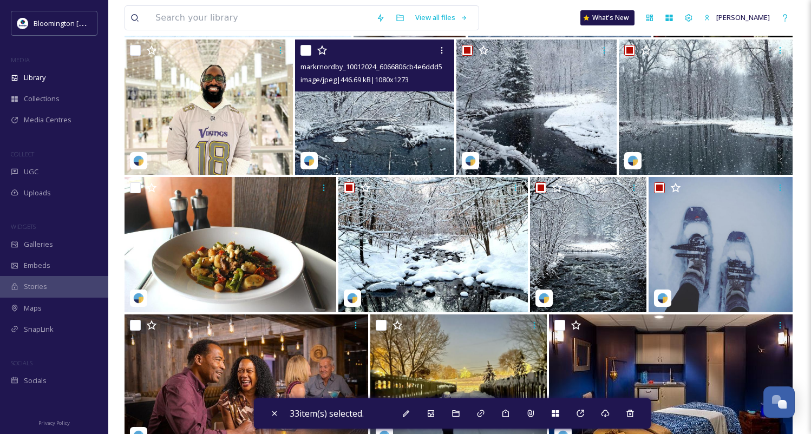
click at [305, 50] on input "checkbox" at bounding box center [306, 50] width 11 height 11
checkbox input "true"
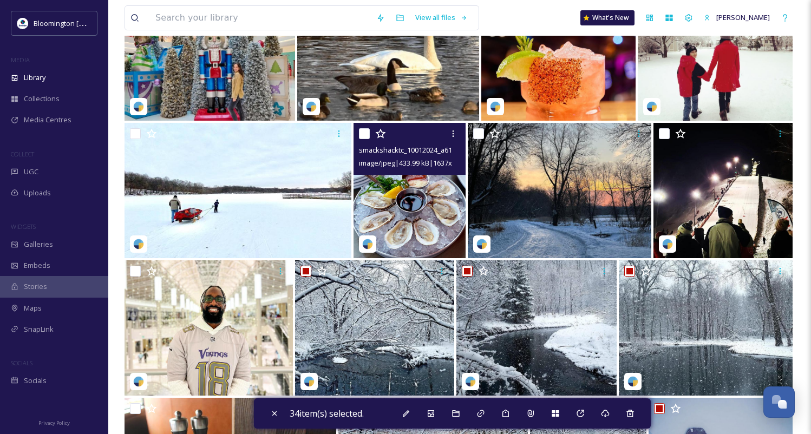
scroll to position [18984, 0]
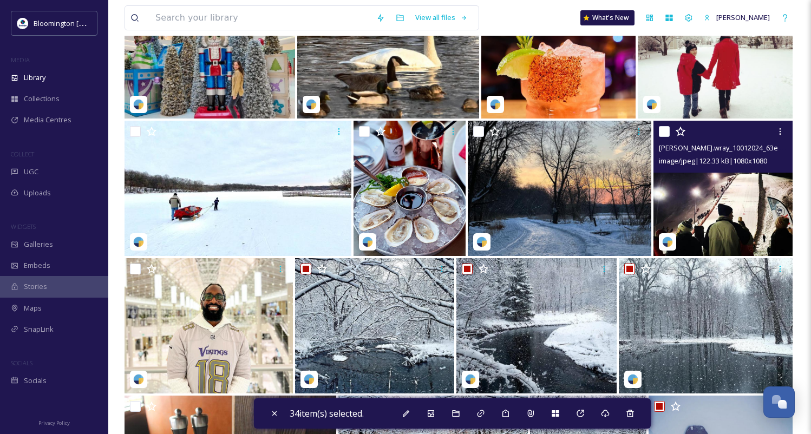
click at [663, 132] on input "checkbox" at bounding box center [664, 131] width 11 height 11
checkbox input "true"
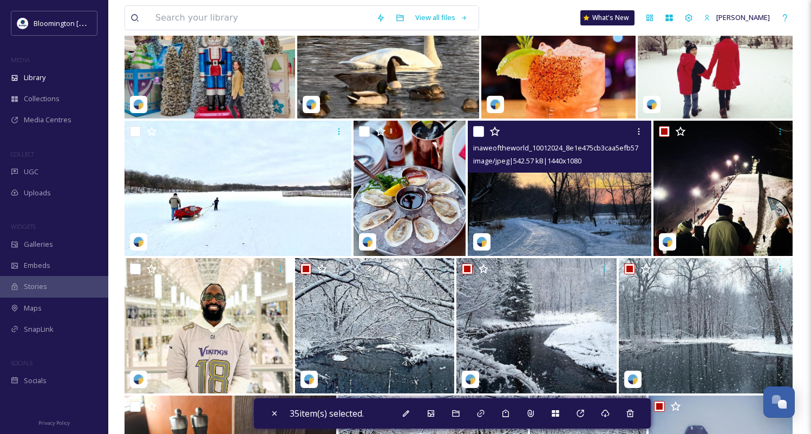
click at [476, 130] on input "checkbox" at bounding box center [478, 131] width 11 height 11
checkbox input "true"
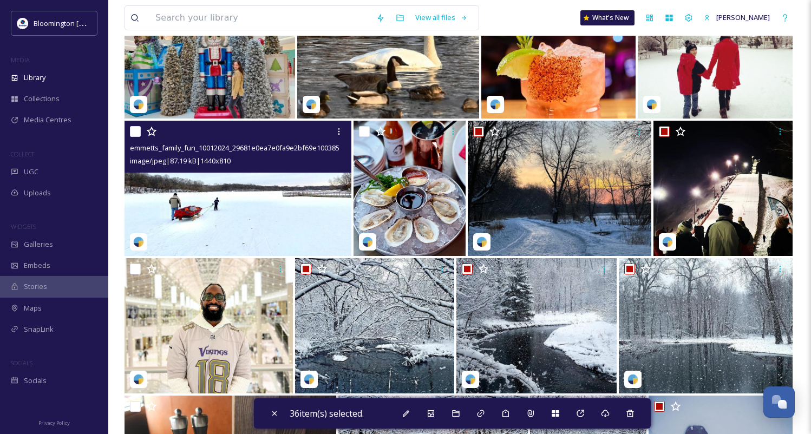
click at [136, 133] on input "checkbox" at bounding box center [135, 131] width 11 height 11
checkbox input "true"
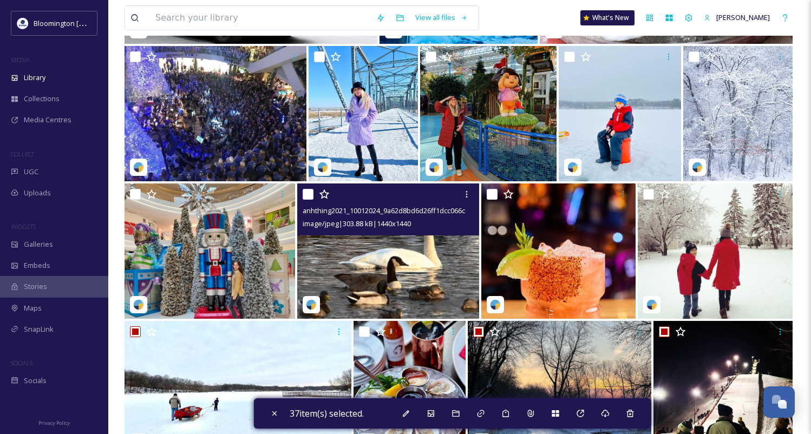
scroll to position [18768, 0]
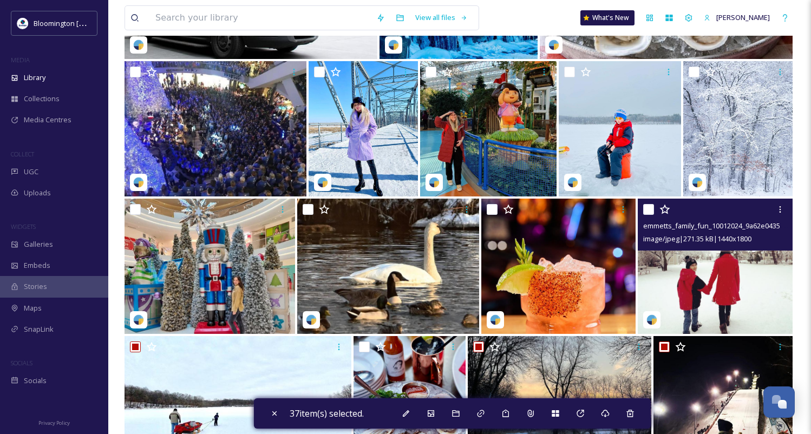
click at [649, 211] on input "checkbox" at bounding box center [648, 209] width 11 height 11
checkbox input "true"
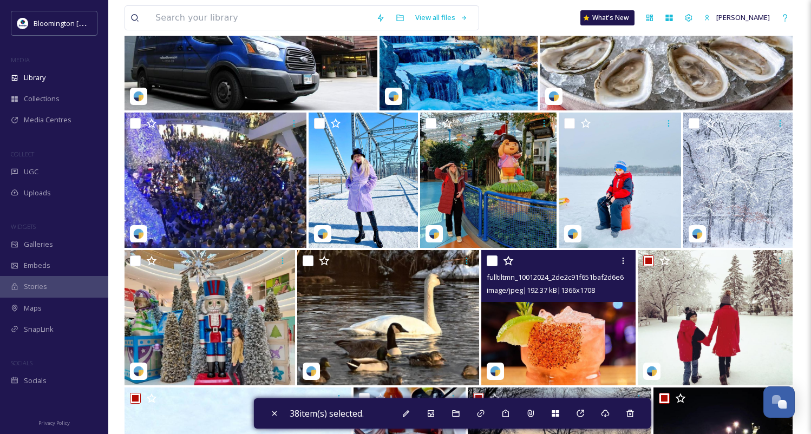
scroll to position [18710, 0]
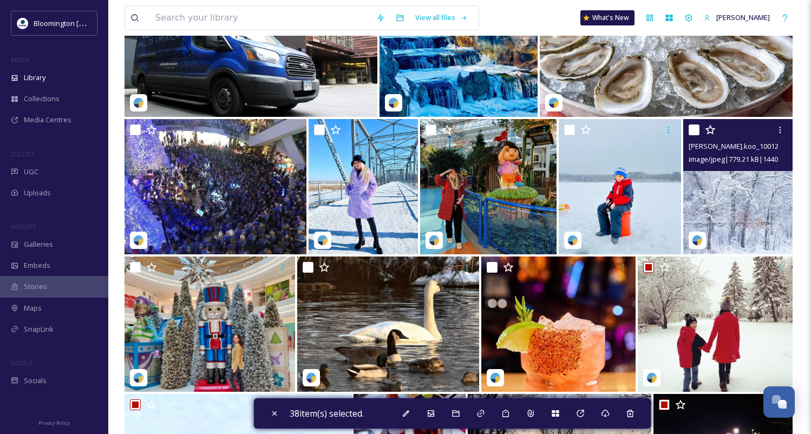
click at [695, 129] on input "checkbox" at bounding box center [694, 130] width 11 height 11
checkbox input "true"
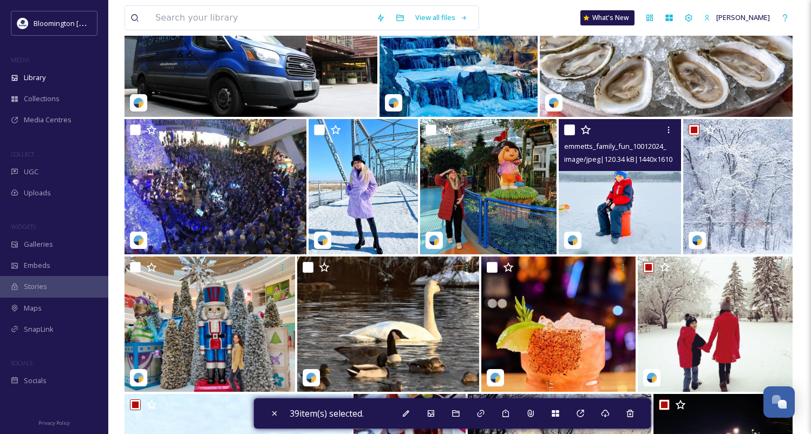
click at [569, 130] on input "checkbox" at bounding box center [569, 130] width 11 height 11
checkbox input "true"
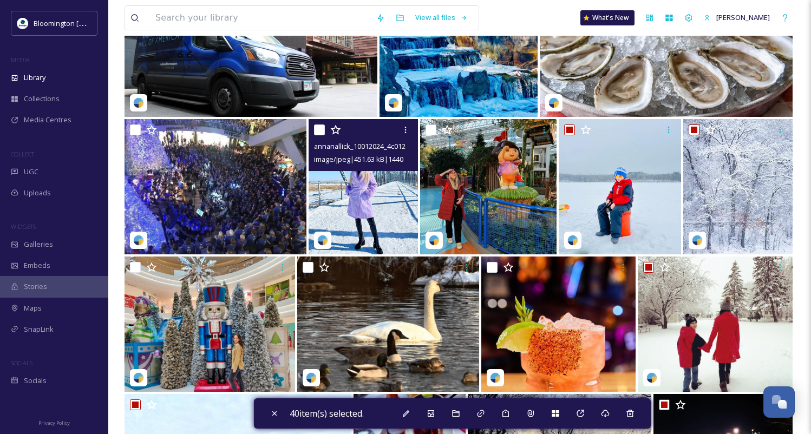
click at [320, 133] on input "checkbox" at bounding box center [319, 130] width 11 height 11
checkbox input "true"
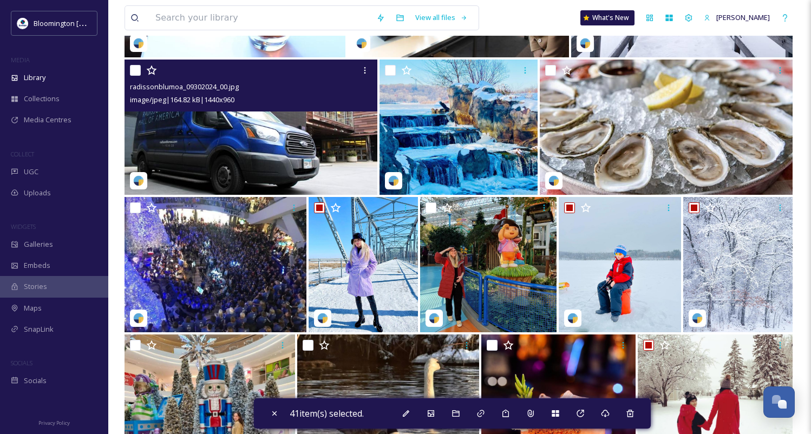
scroll to position [18618, 0]
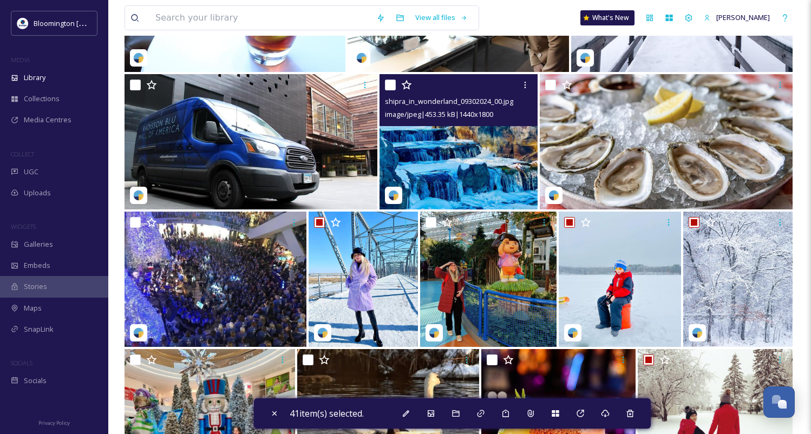
click at [389, 88] on input "checkbox" at bounding box center [390, 85] width 11 height 11
checkbox input "true"
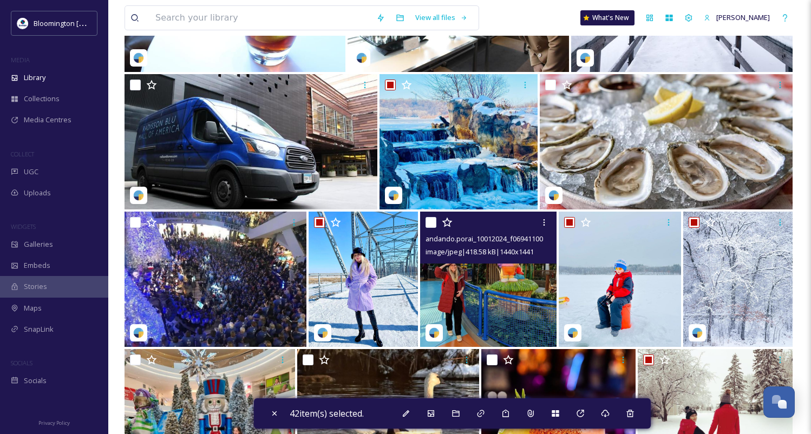
click at [431, 225] on input "checkbox" at bounding box center [431, 222] width 11 height 11
checkbox input "true"
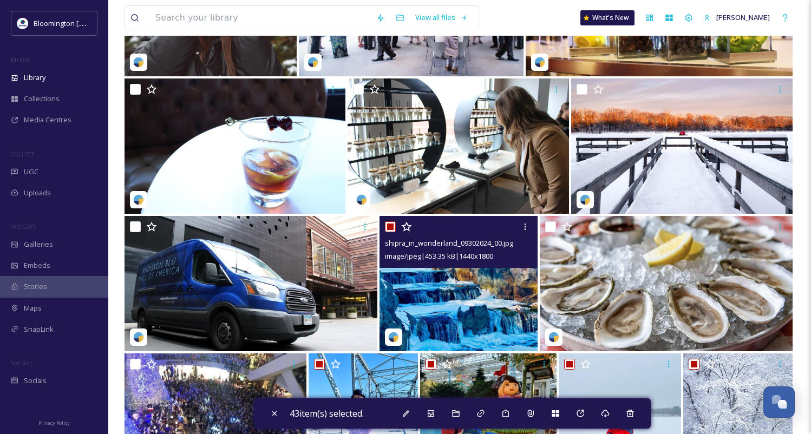
scroll to position [18466, 0]
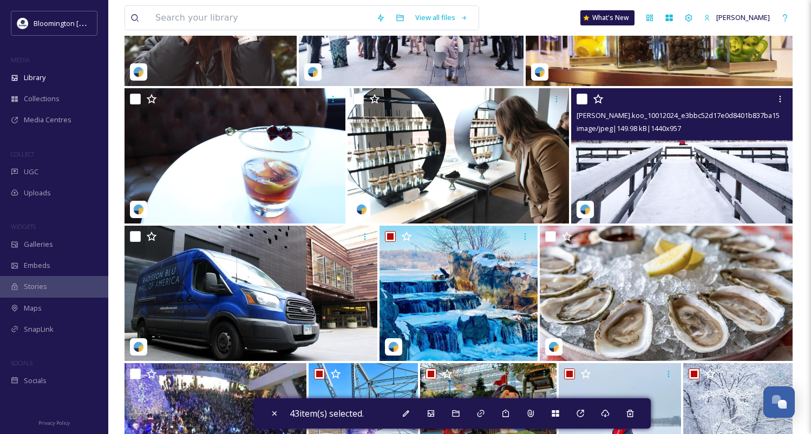
click at [581, 101] on input "checkbox" at bounding box center [582, 99] width 11 height 11
checkbox input "true"
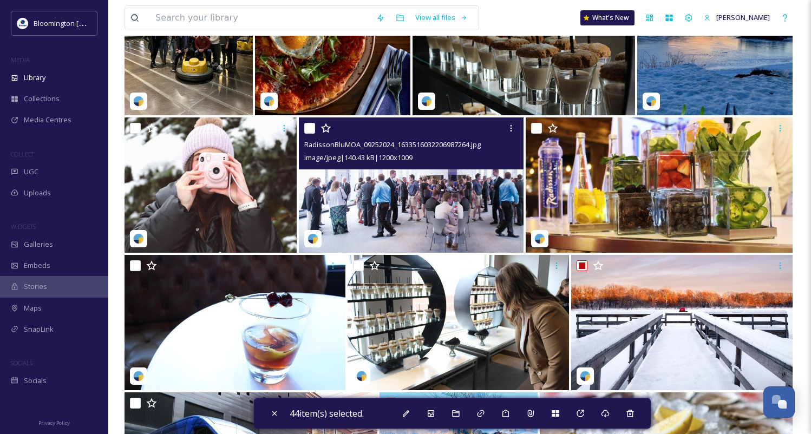
scroll to position [18271, 0]
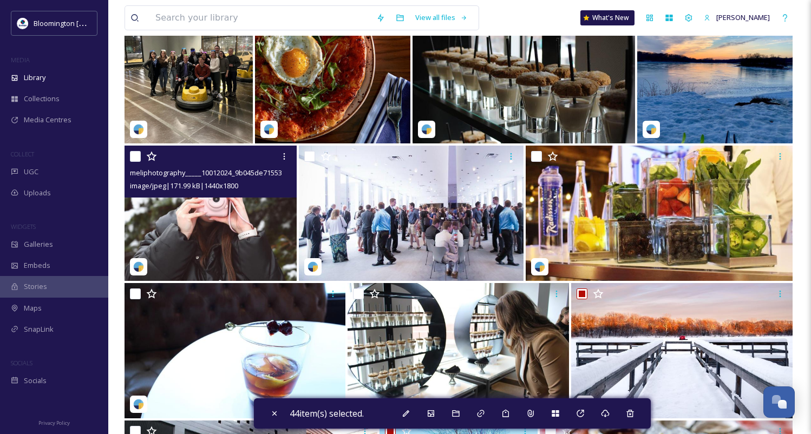
click at [138, 158] on input "checkbox" at bounding box center [135, 156] width 11 height 11
checkbox input "true"
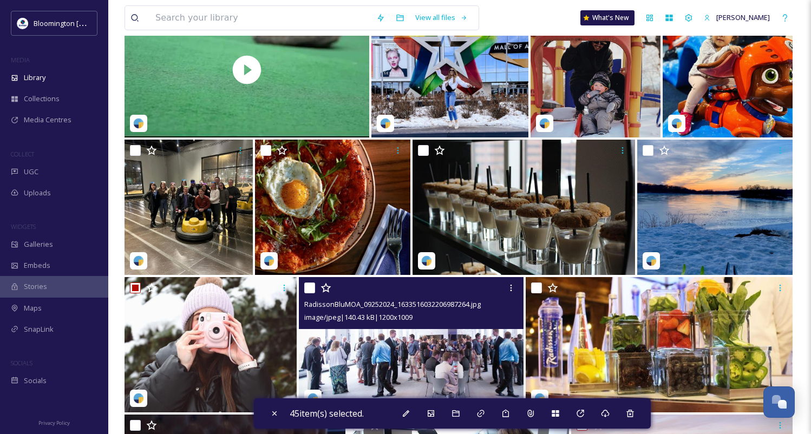
scroll to position [18123, 0]
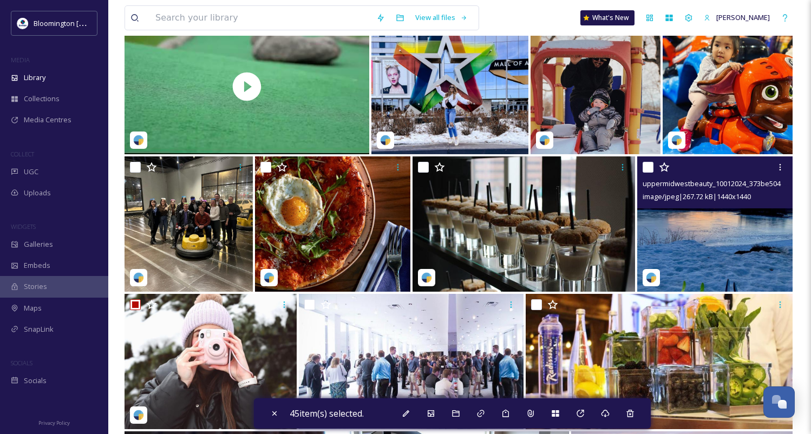
click at [649, 168] on input "checkbox" at bounding box center [648, 167] width 11 height 11
checkbox input "true"
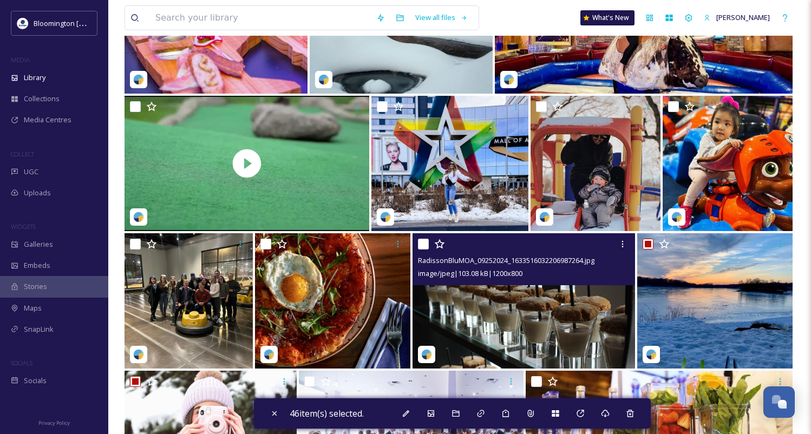
scroll to position [18038, 0]
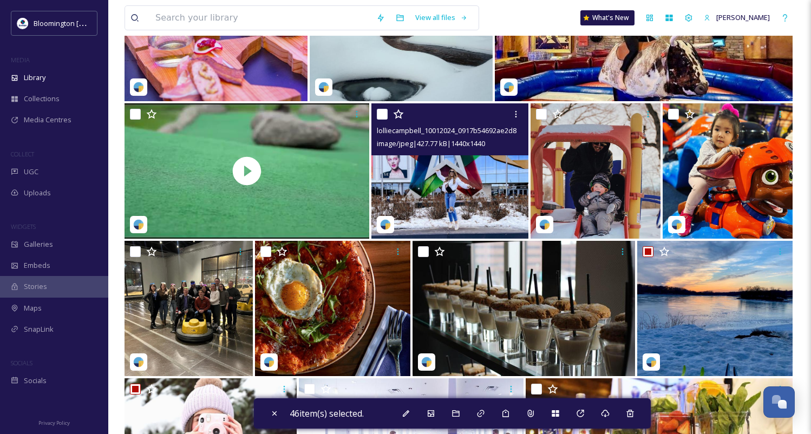
click at [383, 114] on input "checkbox" at bounding box center [382, 114] width 11 height 11
checkbox input "true"
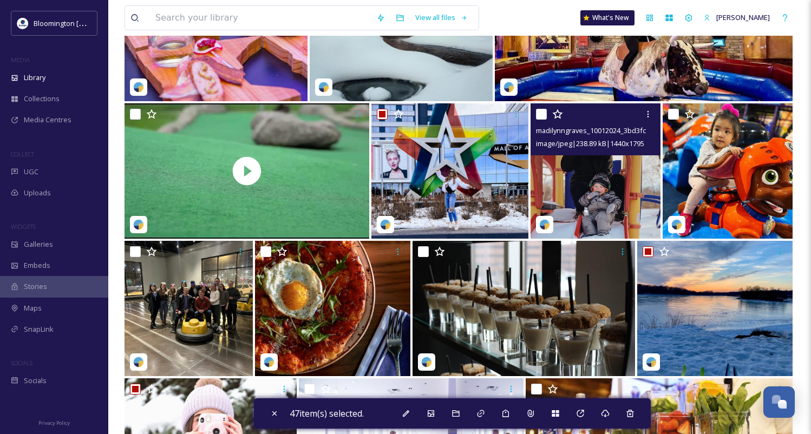
click at [541, 116] on input "checkbox" at bounding box center [541, 114] width 11 height 11
checkbox input "true"
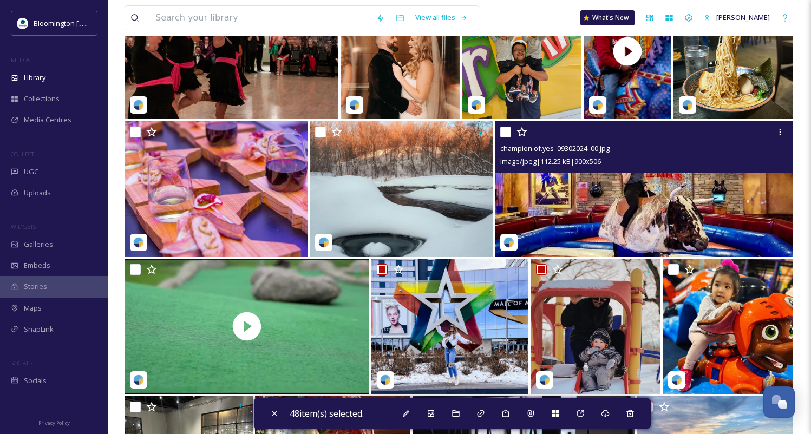
scroll to position [17881, 0]
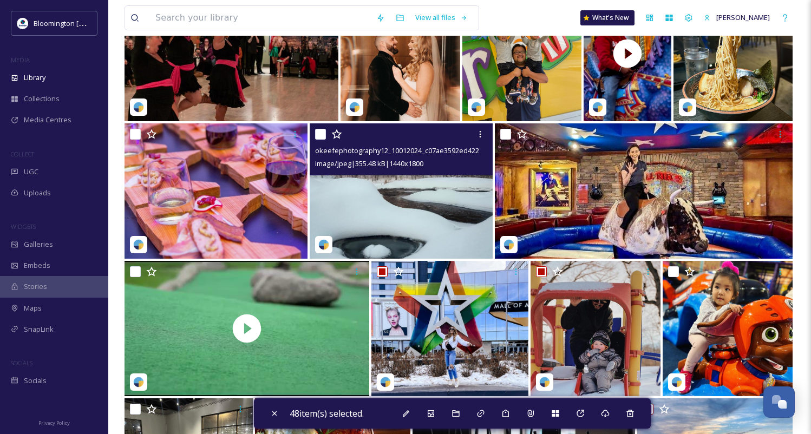
click at [321, 132] on input "checkbox" at bounding box center [320, 134] width 11 height 11
checkbox input "true"
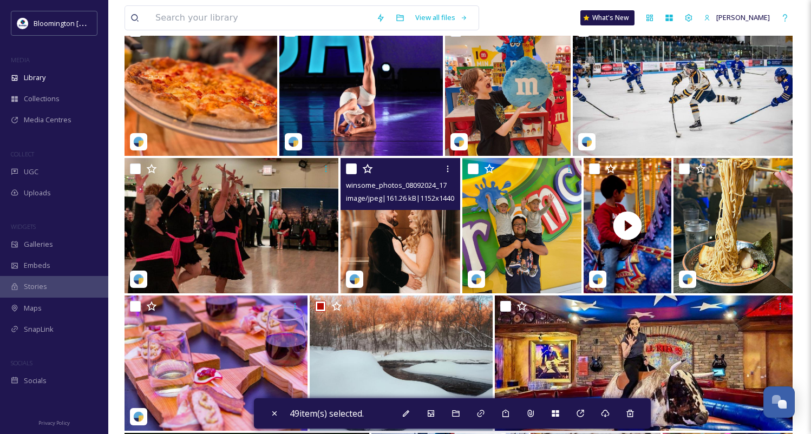
scroll to position [17685, 0]
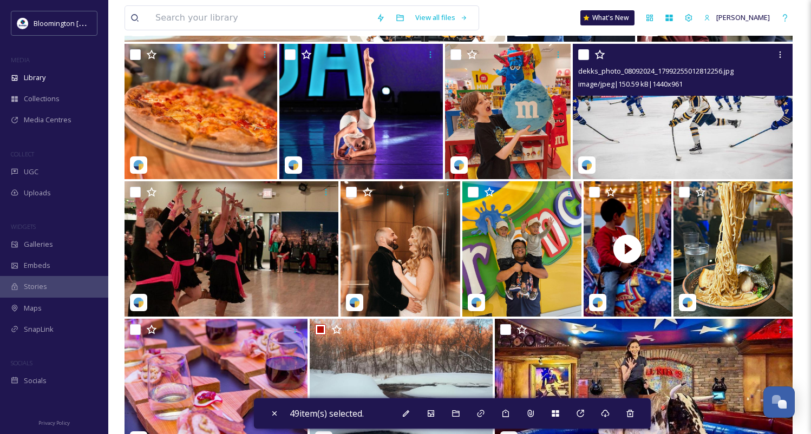
click at [583, 54] on input "checkbox" at bounding box center [583, 54] width 11 height 11
checkbox input "true"
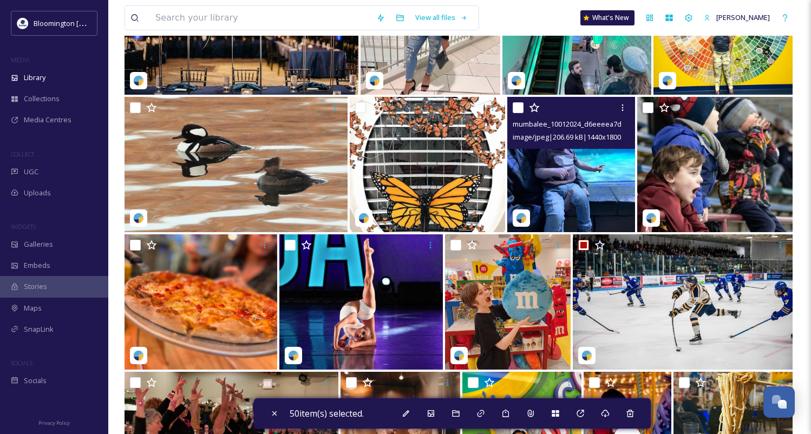
scroll to position [17494, 0]
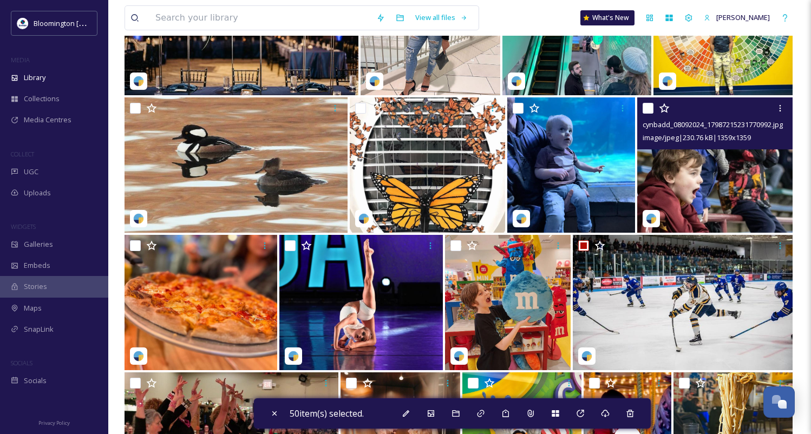
click at [650, 108] on input "checkbox" at bounding box center [648, 108] width 11 height 11
checkbox input "true"
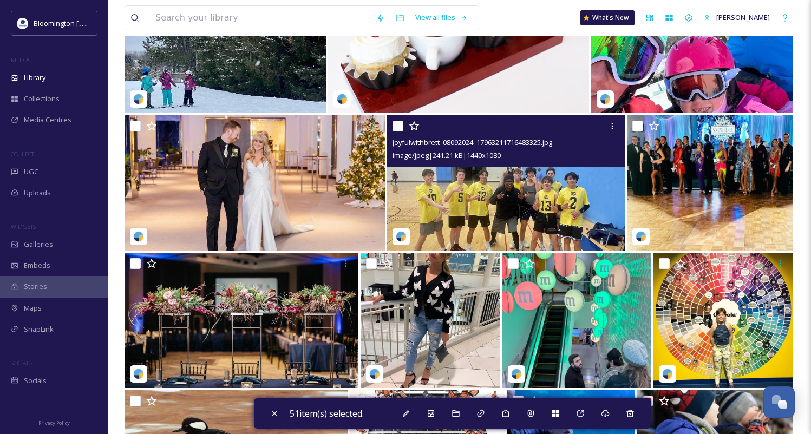
scroll to position [17201, 0]
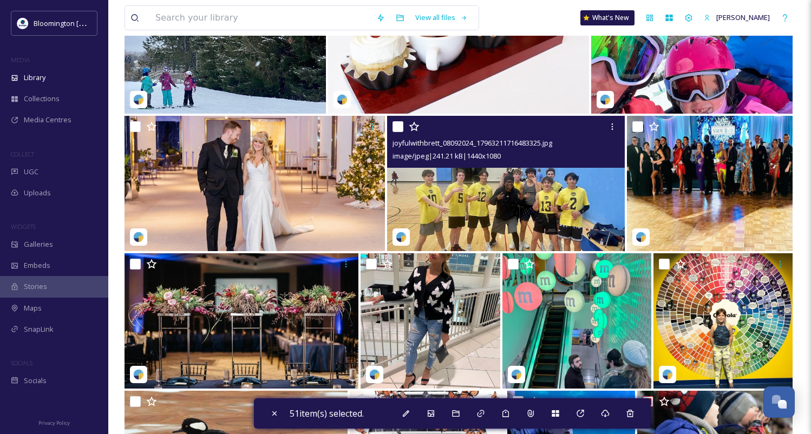
click at [402, 130] on input "checkbox" at bounding box center [398, 126] width 11 height 11
checkbox input "true"
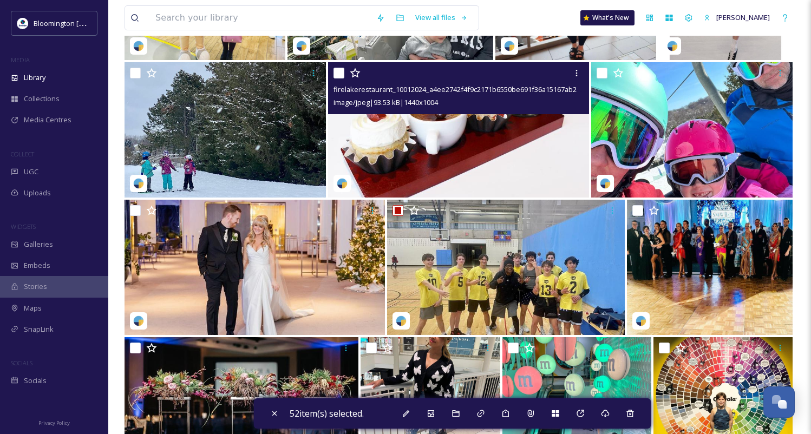
scroll to position [17101, 0]
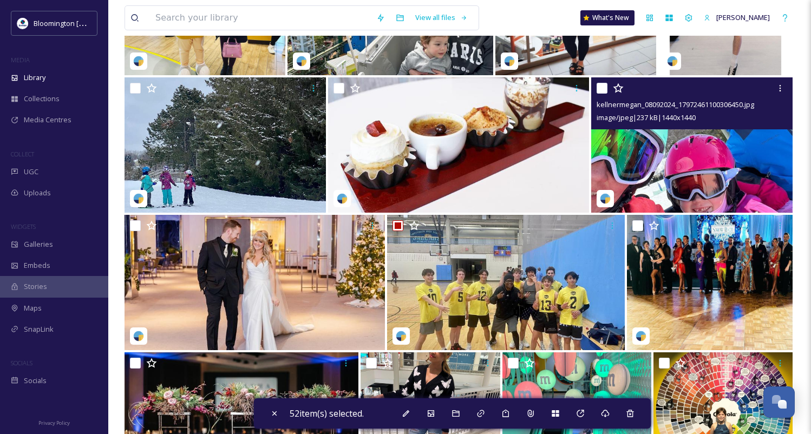
click at [595, 88] on div "kellnermegan_08092024_17972461100306450.jpg image/jpeg | 237 kB | 1440 x 1440" at bounding box center [691, 103] width 201 height 52
click at [599, 89] on input "checkbox" at bounding box center [602, 88] width 11 height 11
checkbox input "true"
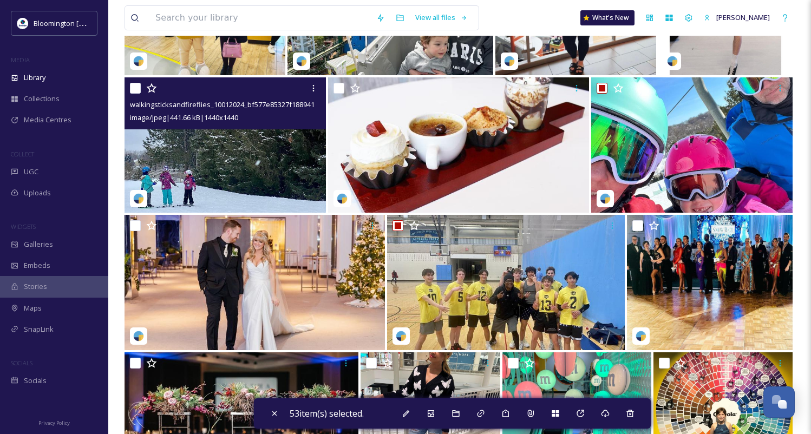
click at [136, 89] on input "checkbox" at bounding box center [135, 88] width 11 height 11
checkbox input "true"
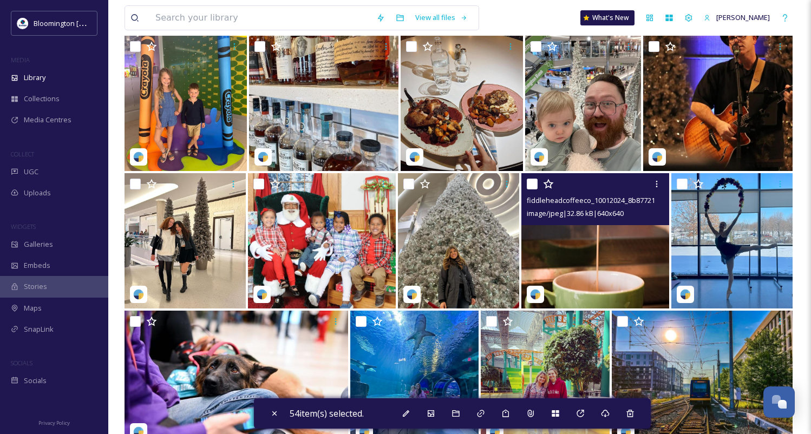
scroll to position [12054, 0]
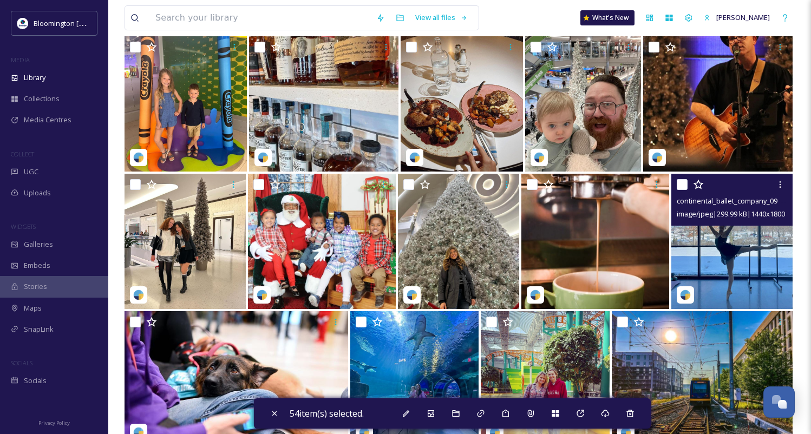
click at [685, 186] on input "checkbox" at bounding box center [682, 184] width 11 height 11
checkbox input "true"
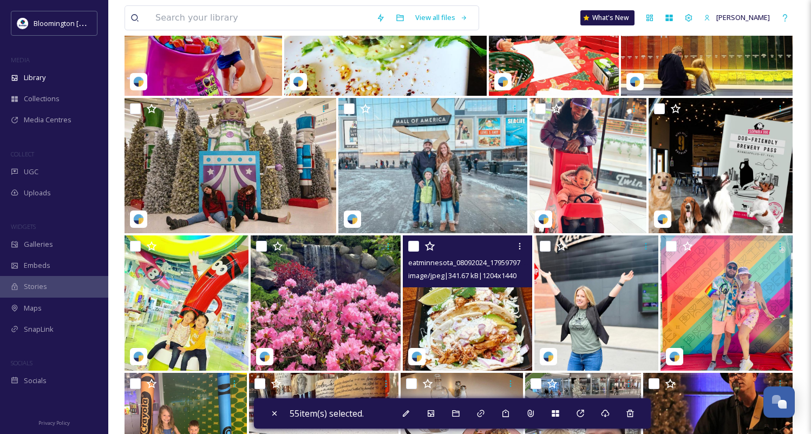
scroll to position [11710, 0]
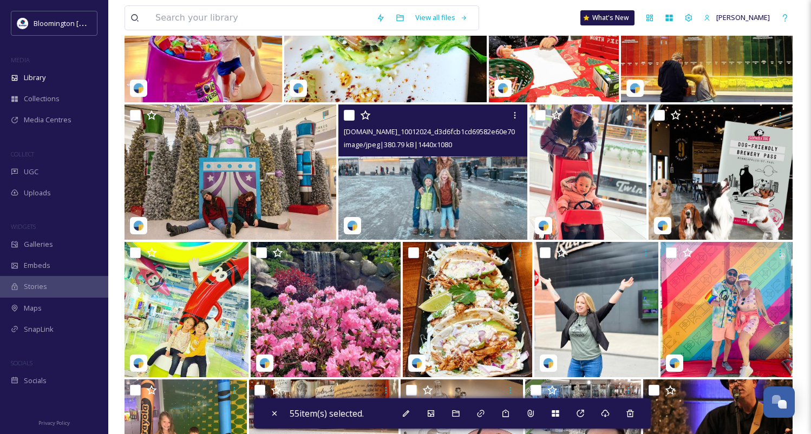
click at [349, 118] on input "checkbox" at bounding box center [349, 115] width 11 height 11
checkbox input "true"
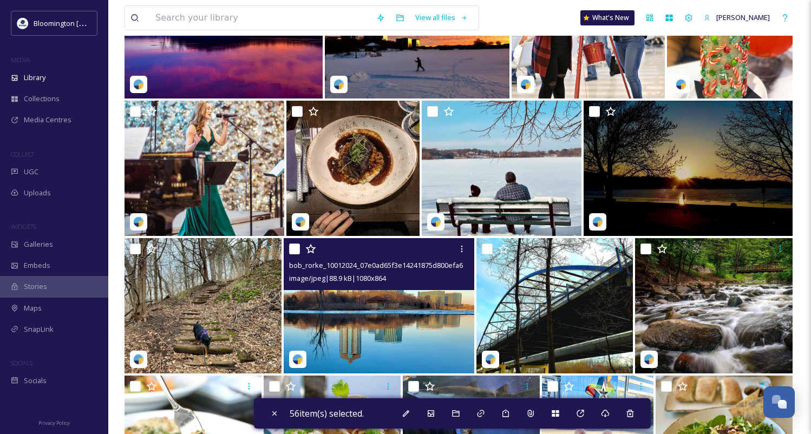
scroll to position [11026, 0]
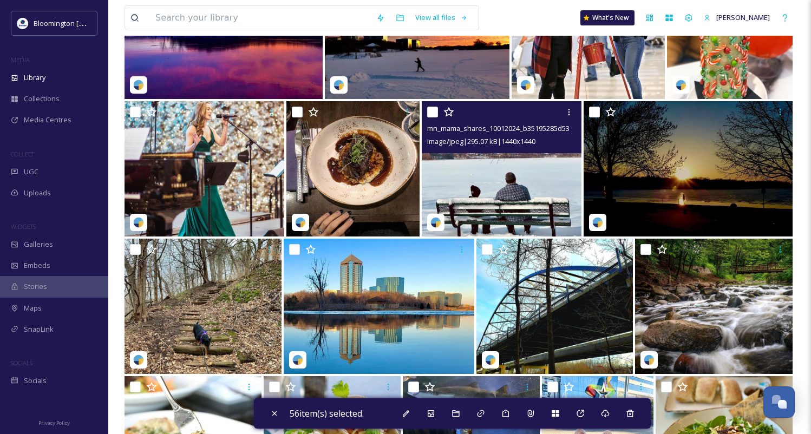
click at [434, 114] on input "checkbox" at bounding box center [432, 112] width 11 height 11
checkbox input "true"
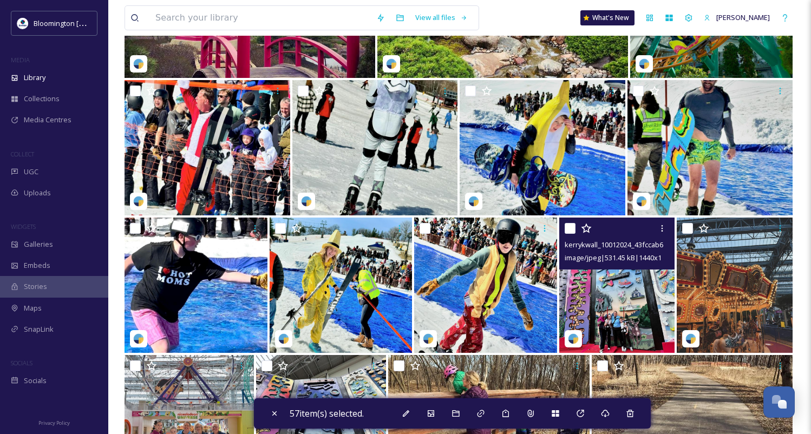
scroll to position [4721, 0]
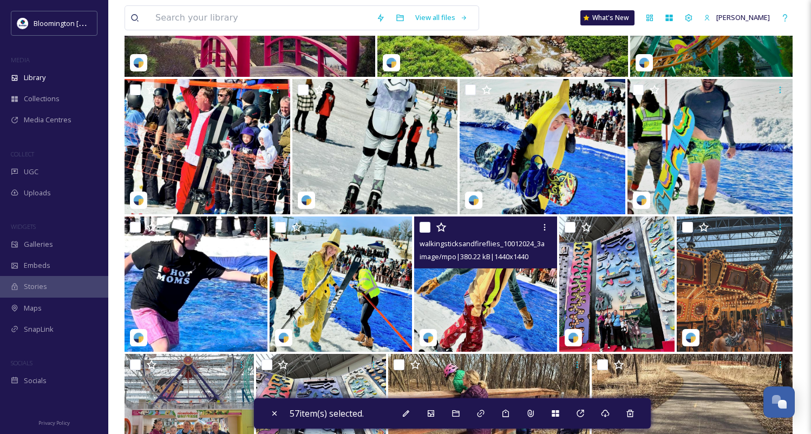
click at [424, 225] on input "checkbox" at bounding box center [425, 227] width 11 height 11
checkbox input "true"
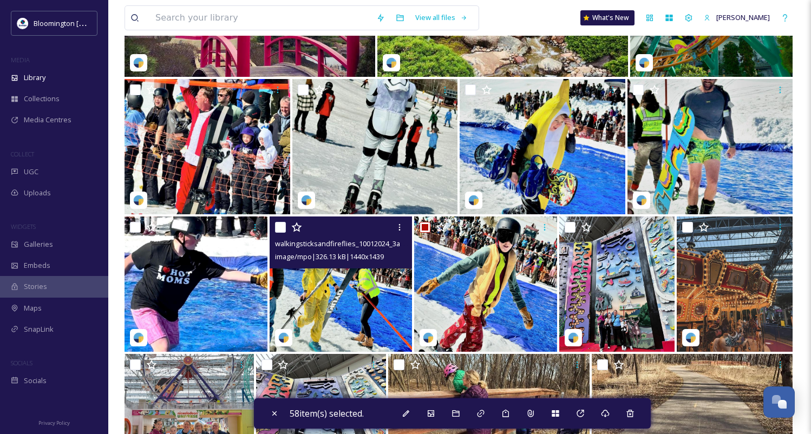
click at [282, 227] on input "checkbox" at bounding box center [280, 227] width 11 height 11
checkbox input "true"
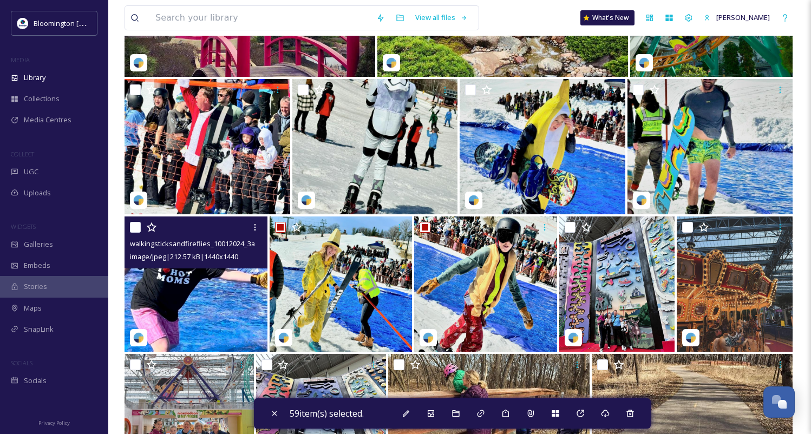
click at [134, 226] on input "checkbox" at bounding box center [135, 227] width 11 height 11
checkbox input "true"
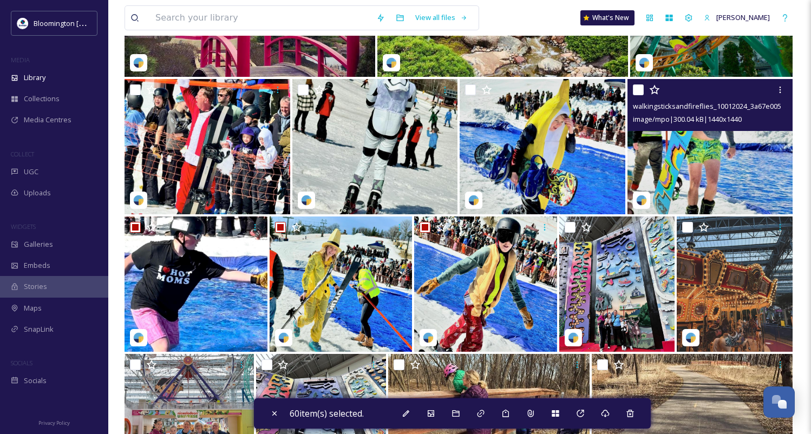
click at [640, 89] on input "checkbox" at bounding box center [638, 89] width 11 height 11
checkbox input "true"
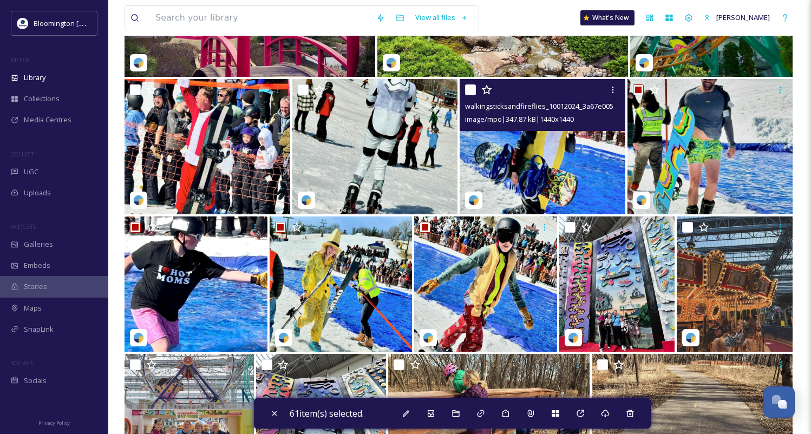
click at [466, 94] on input "checkbox" at bounding box center [470, 89] width 11 height 11
checkbox input "true"
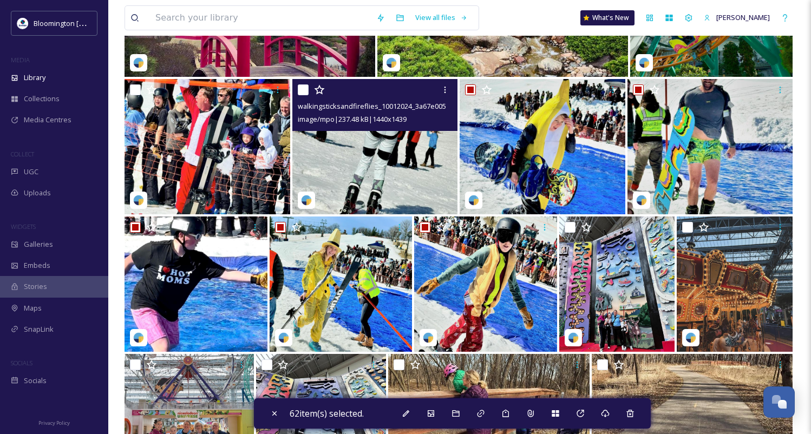
click at [300, 88] on input "checkbox" at bounding box center [303, 89] width 11 height 11
checkbox input "true"
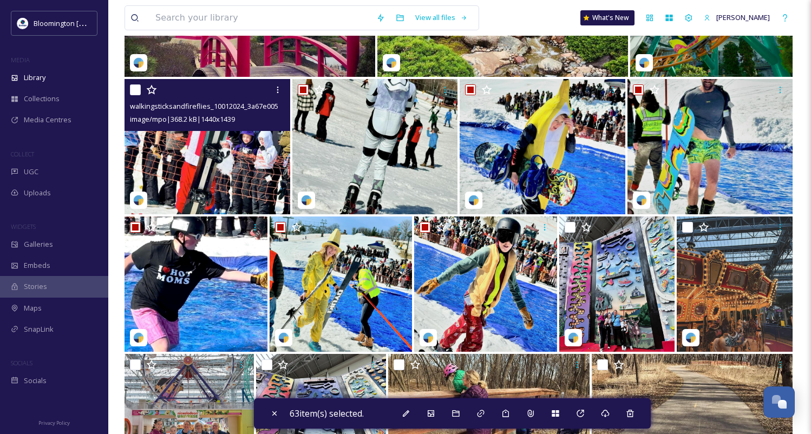
click at [139, 90] on input "checkbox" at bounding box center [135, 89] width 11 height 11
checkbox input "true"
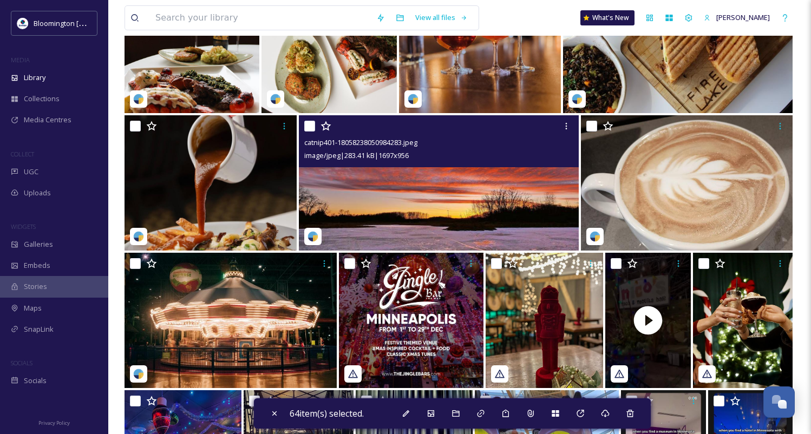
scroll to position [1104, 0]
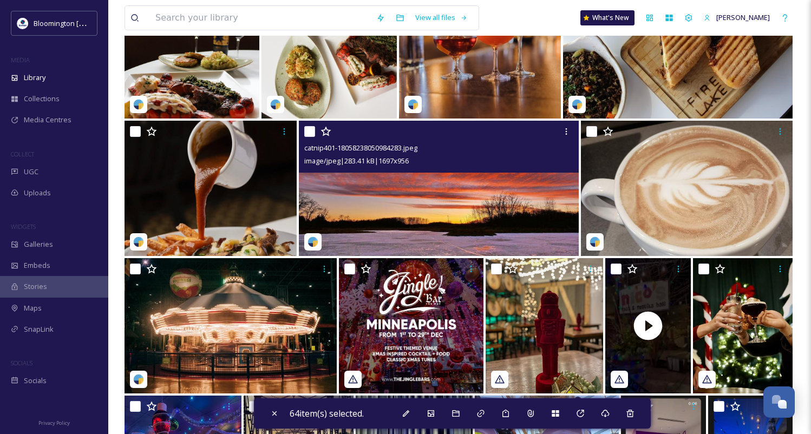
click at [313, 129] on input "checkbox" at bounding box center [309, 131] width 11 height 11
checkbox input "true"
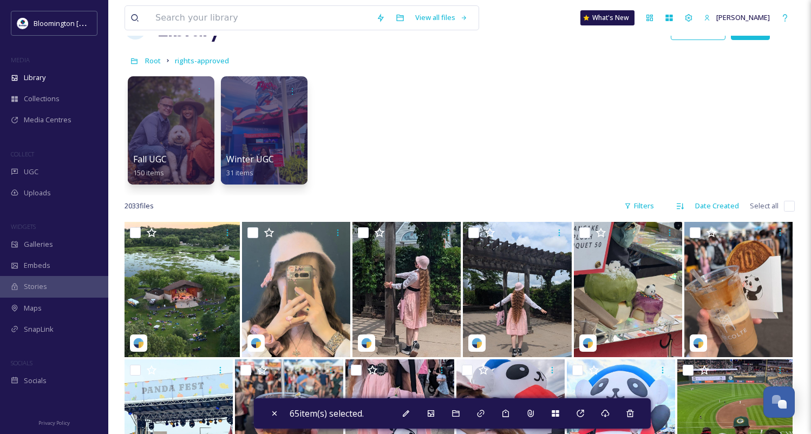
scroll to position [25, 0]
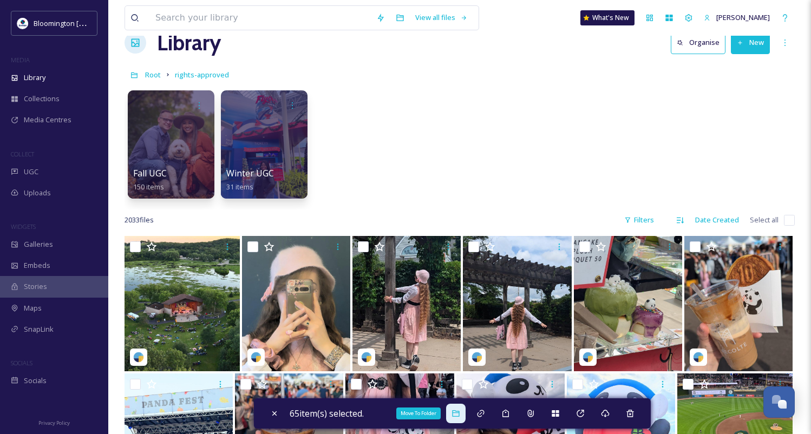
click at [459, 413] on icon at bounding box center [455, 413] width 7 height 6
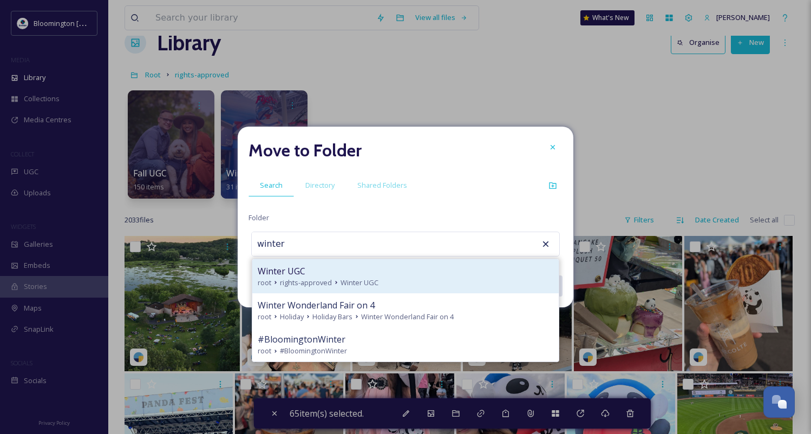
click at [347, 272] on div "Winter UGC" at bounding box center [406, 271] width 296 height 13
type input "Winter UGC"
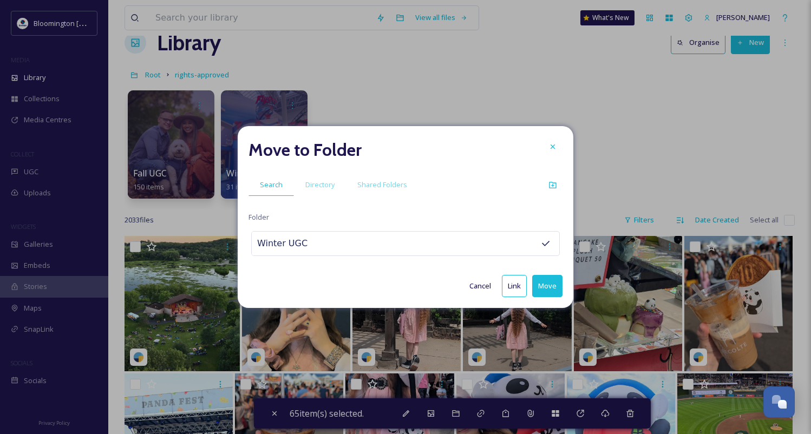
click at [550, 289] on button "Move" at bounding box center [547, 286] width 30 height 22
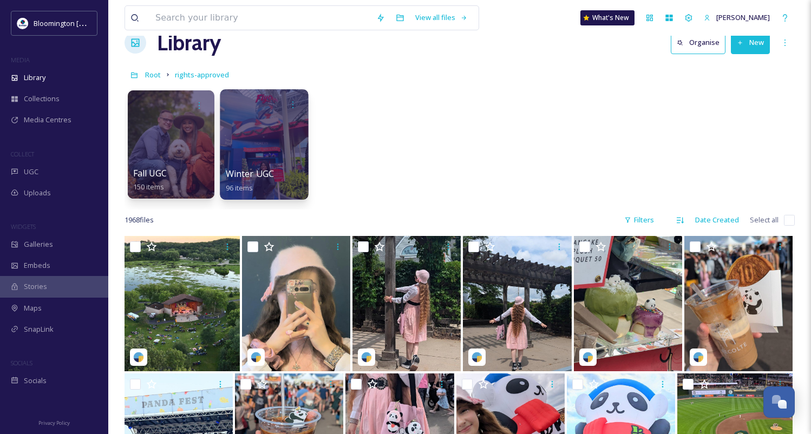
click at [270, 150] on div at bounding box center [264, 144] width 88 height 110
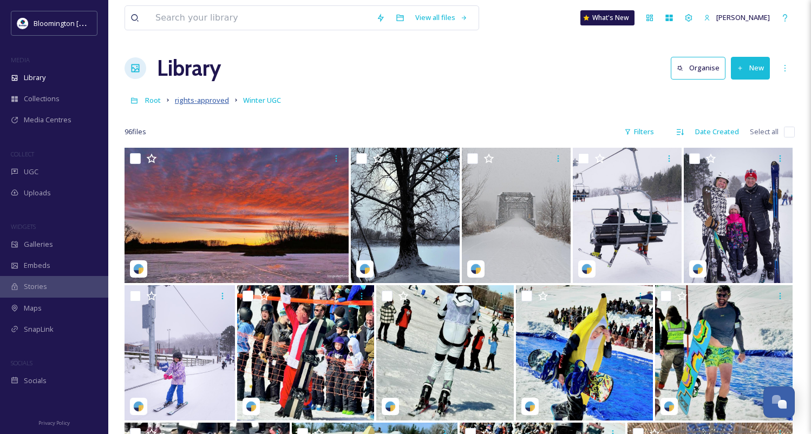
click at [209, 99] on span "rights-approved" at bounding box center [202, 100] width 54 height 10
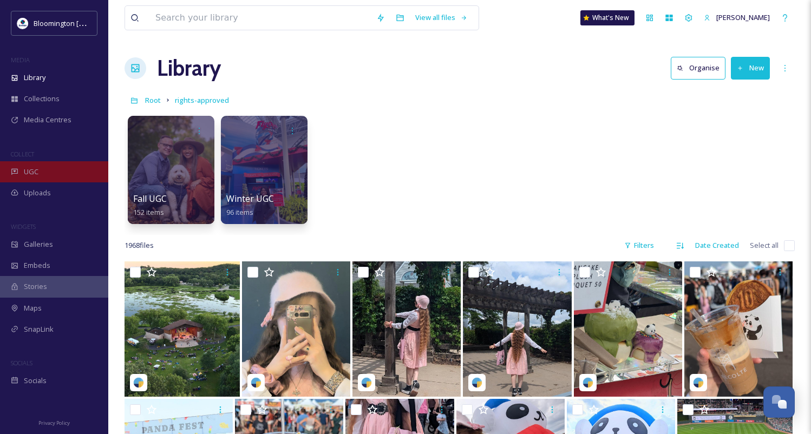
click at [48, 170] on div "UGC" at bounding box center [54, 171] width 108 height 21
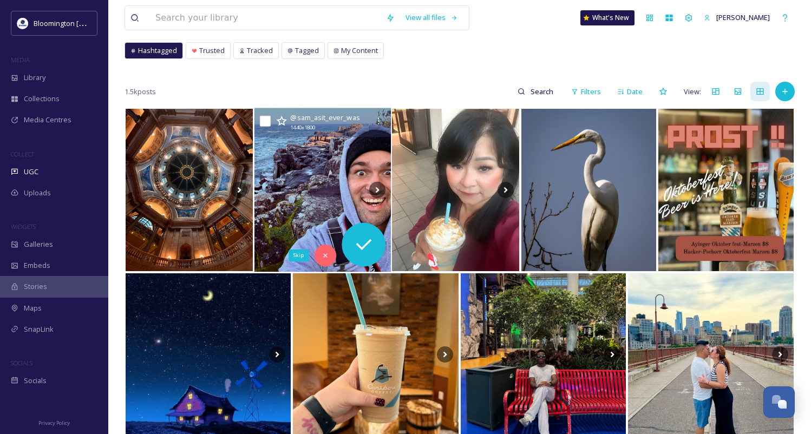
scroll to position [57, 0]
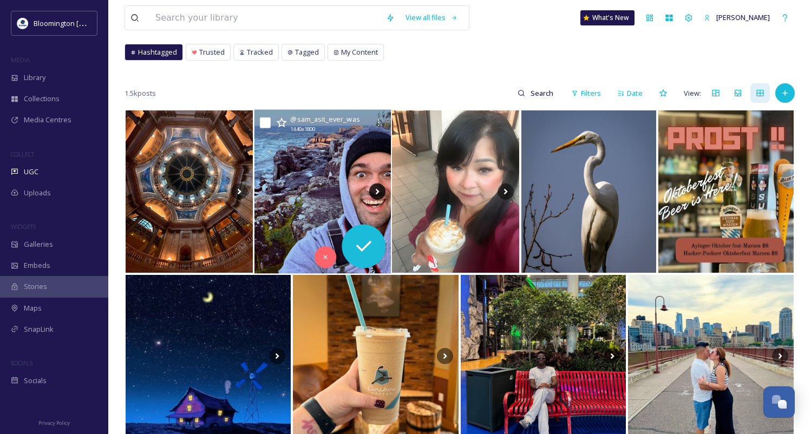
click at [381, 194] on icon at bounding box center [377, 192] width 16 height 16
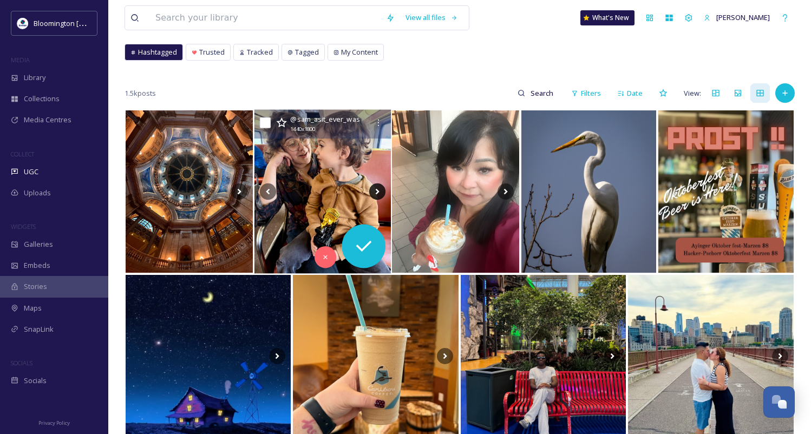
click at [377, 190] on icon at bounding box center [377, 192] width 4 height 6
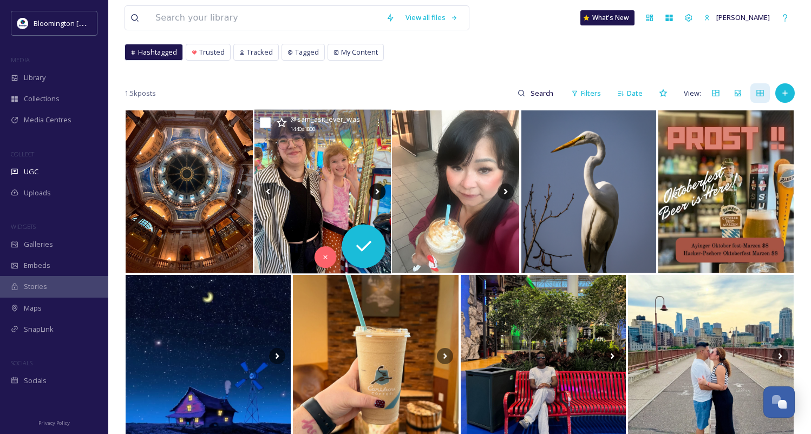
click at [377, 190] on icon at bounding box center [377, 192] width 4 height 6
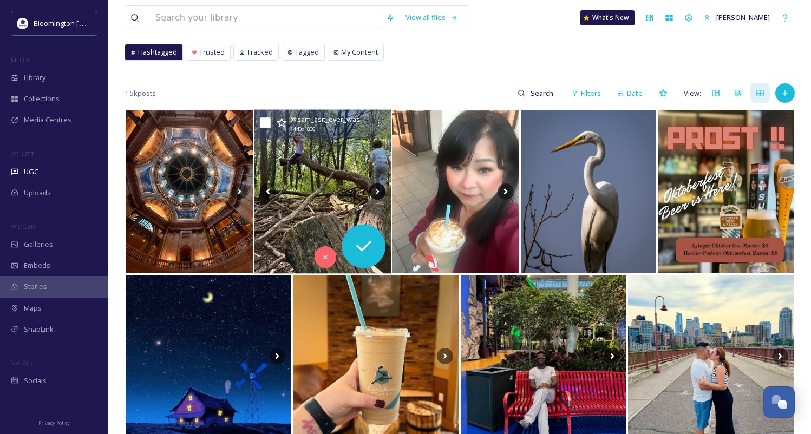
click at [377, 190] on icon at bounding box center [377, 192] width 4 height 6
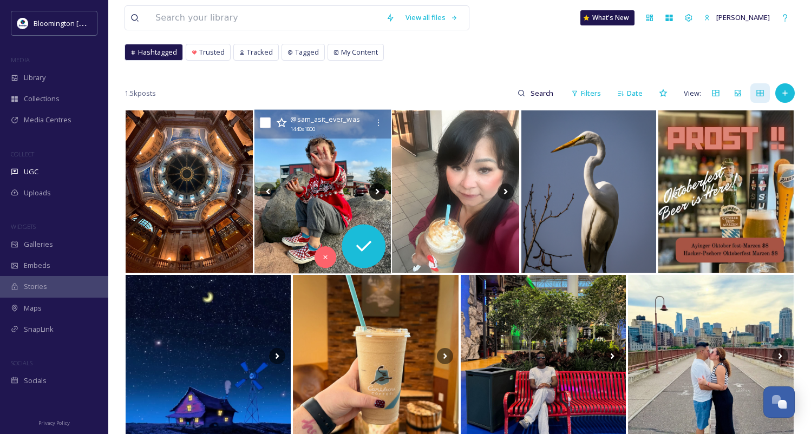
click at [377, 190] on icon at bounding box center [377, 192] width 4 height 6
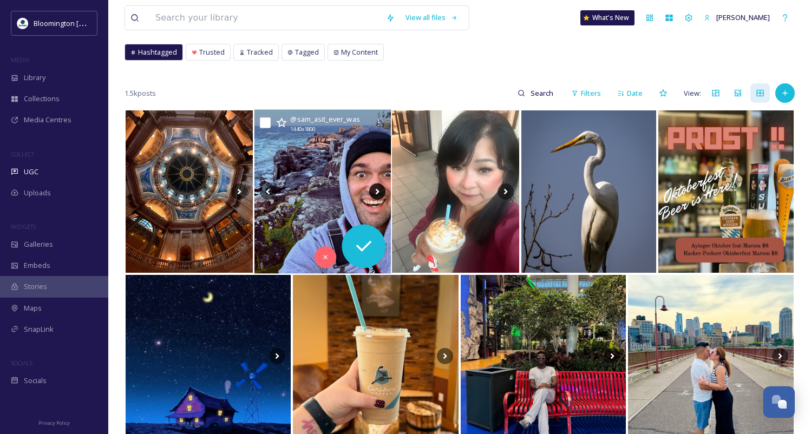
click at [377, 190] on icon at bounding box center [377, 192] width 4 height 6
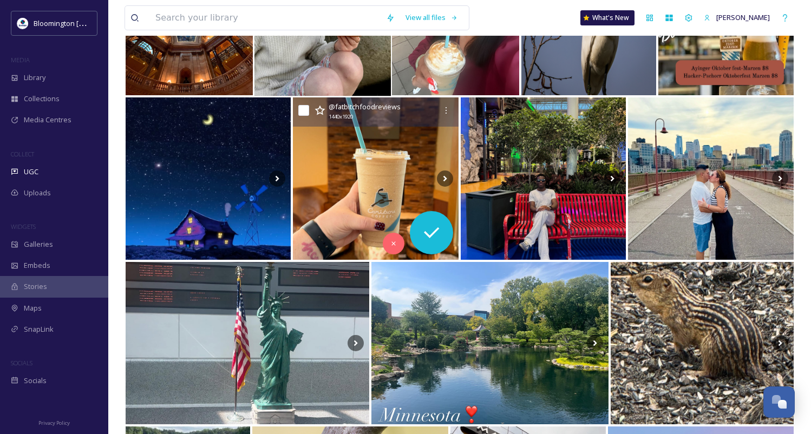
scroll to position [235, 0]
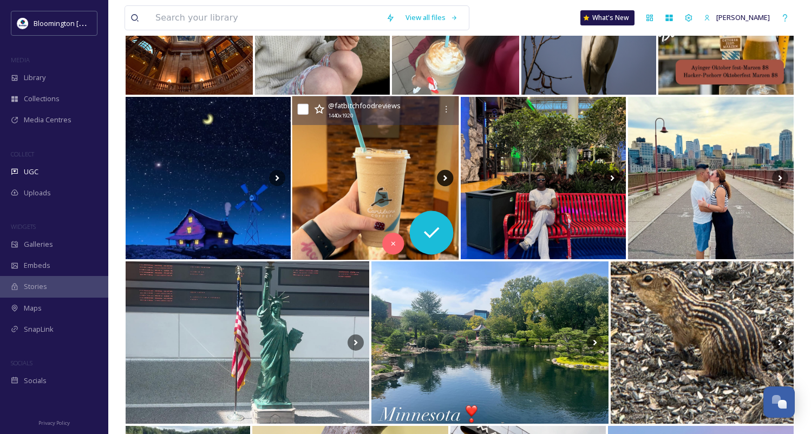
click at [445, 179] on icon at bounding box center [446, 178] width 4 height 6
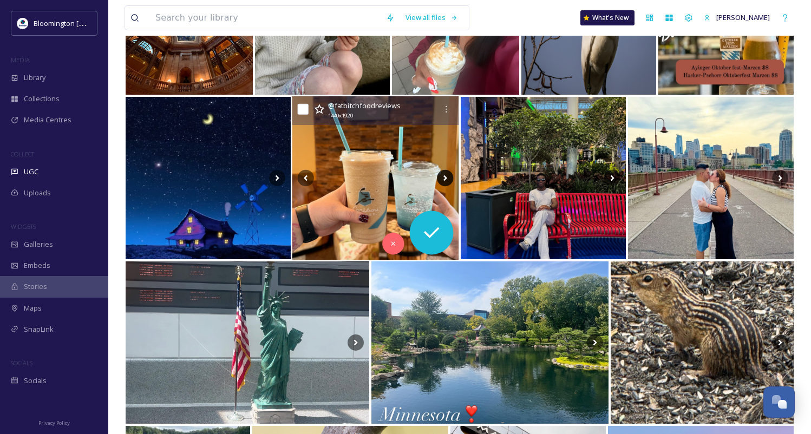
click at [445, 179] on icon at bounding box center [446, 178] width 4 height 6
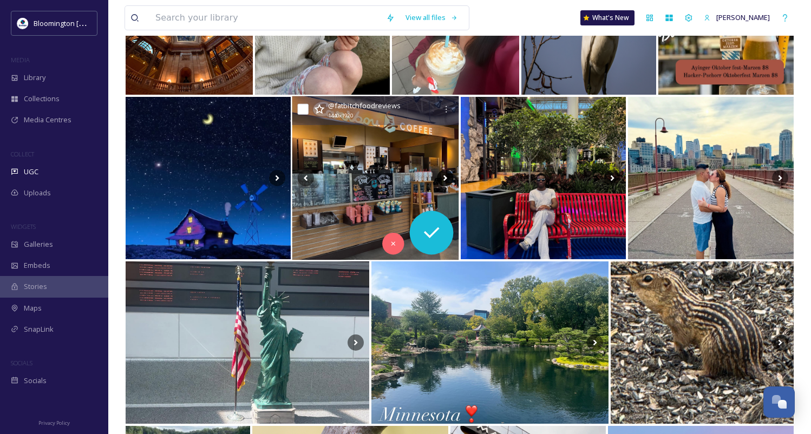
click at [445, 180] on icon at bounding box center [446, 178] width 16 height 16
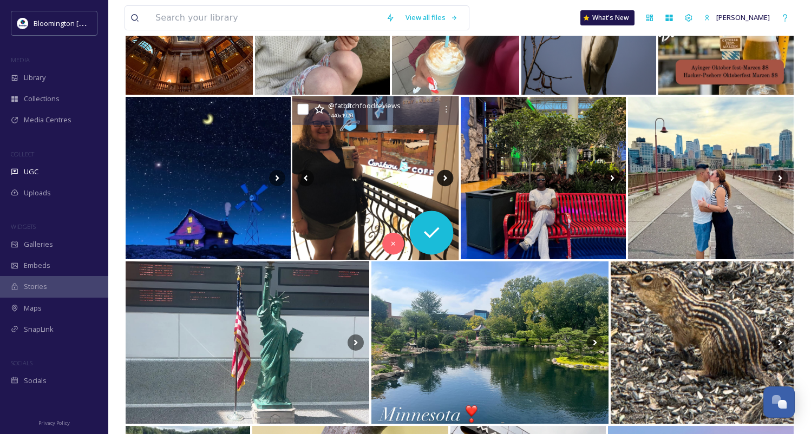
click at [445, 180] on icon at bounding box center [446, 178] width 16 height 16
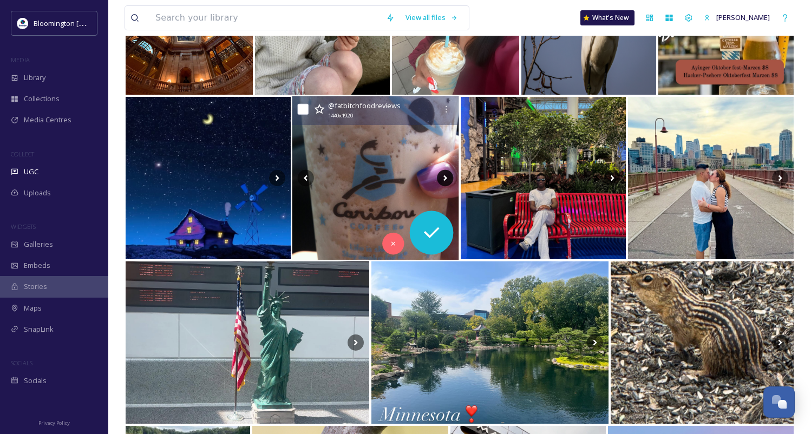
click at [445, 180] on icon at bounding box center [446, 178] width 16 height 16
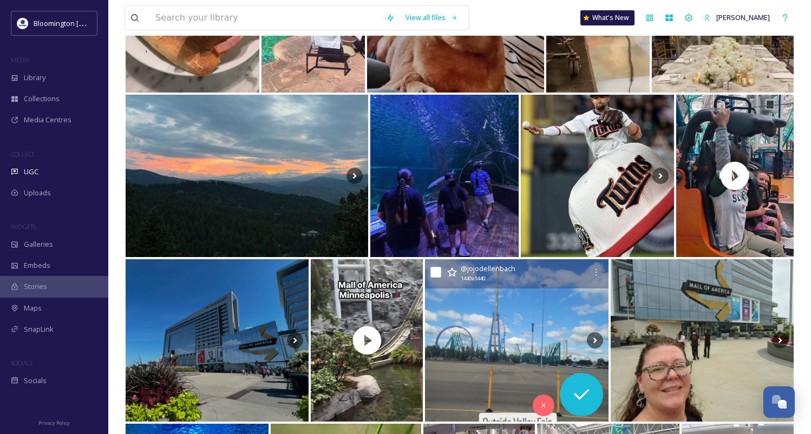
scroll to position [2056, 0]
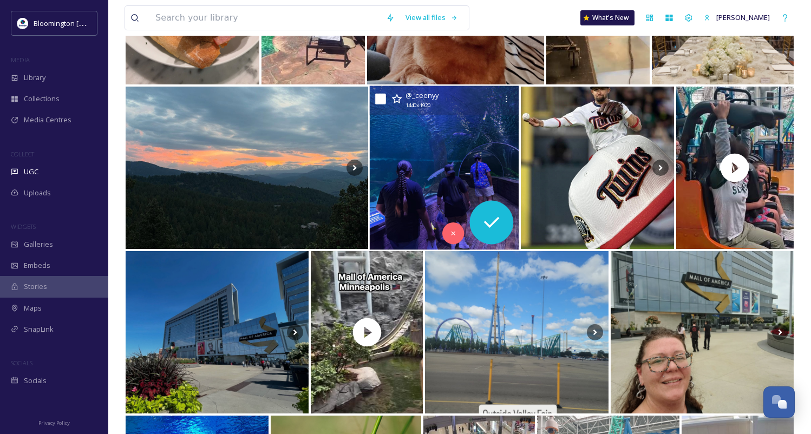
click at [447, 166] on img at bounding box center [444, 168] width 149 height 164
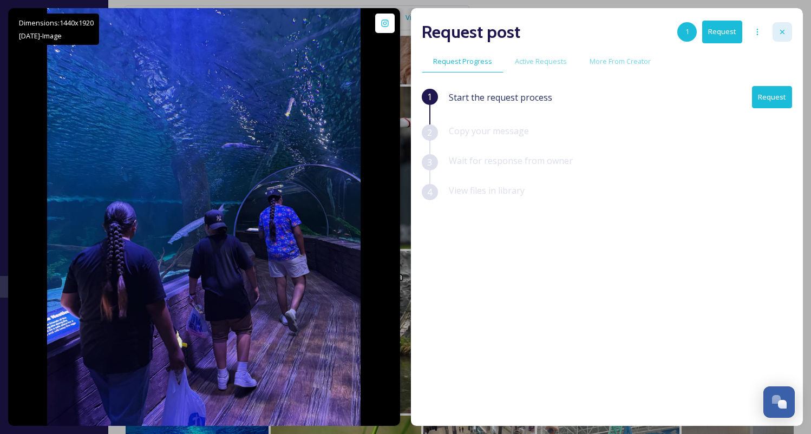
click at [786, 29] on icon at bounding box center [782, 32] width 9 height 9
